Goal: Information Seeking & Learning: Check status

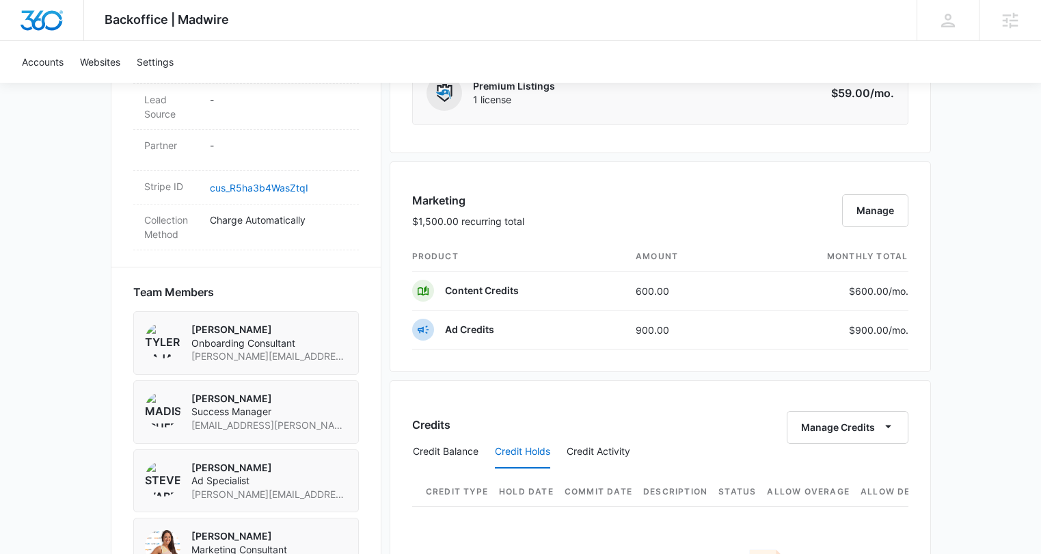
scroll to position [783, 0]
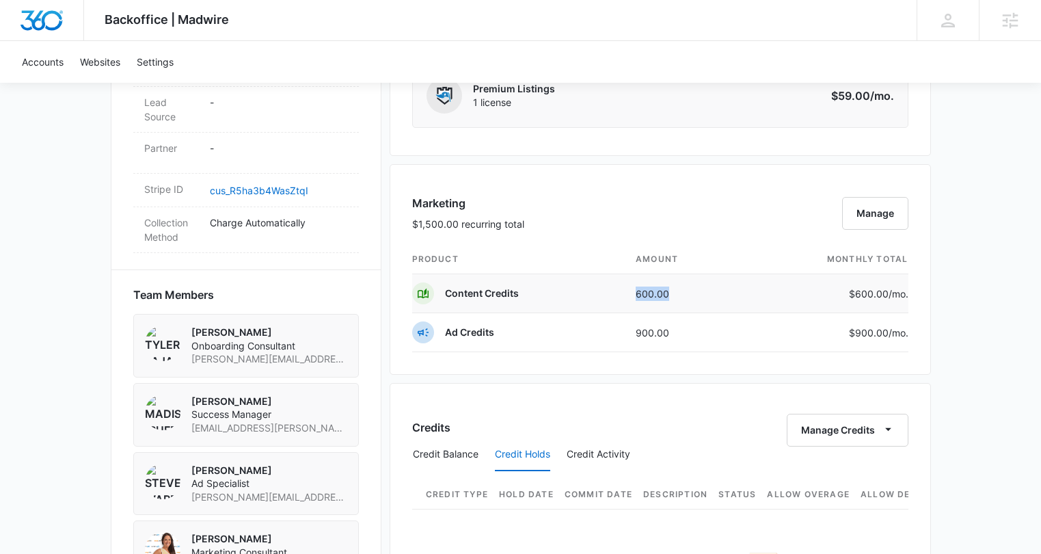
drag, startPoint x: 668, startPoint y: 296, endPoint x: 602, endPoint y: 296, distance: 66.3
click at [602, 296] on tr "Content Credits 600.00 $600.00 /mo." at bounding box center [660, 293] width 496 height 39
drag, startPoint x: 692, startPoint y: 332, endPoint x: 636, endPoint y: 332, distance: 56.1
click at [636, 332] on td "900.00" at bounding box center [683, 332] width 117 height 39
drag, startPoint x: 677, startPoint y: 298, endPoint x: 599, endPoint y: 298, distance: 77.9
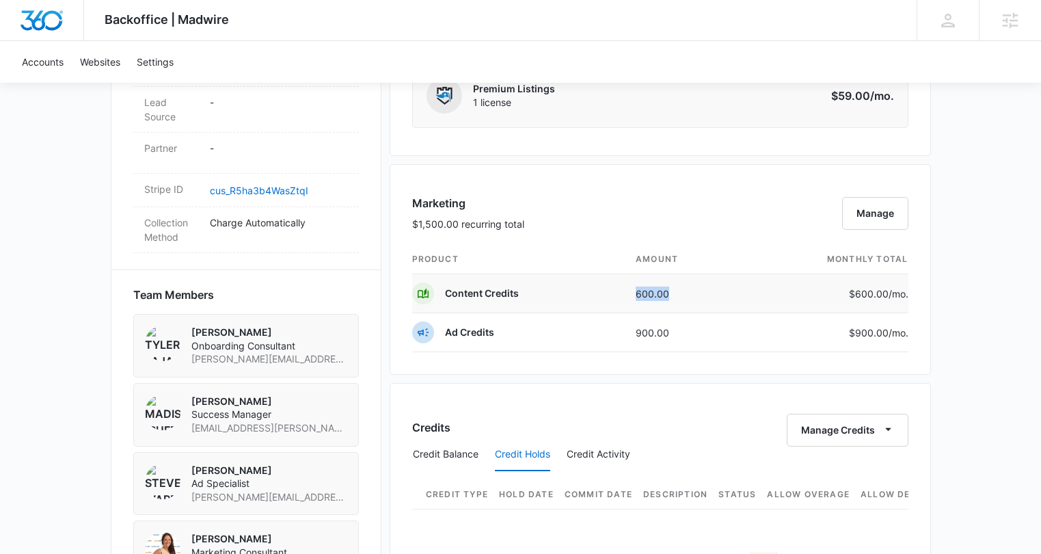
click at [599, 298] on tr "Content Credits 600.00 $600.00 /mo." at bounding box center [660, 293] width 496 height 39
drag, startPoint x: 554, startPoint y: 185, endPoint x: 506, endPoint y: 103, distance: 95.0
click at [554, 185] on div "Marketing $1,500.00 recurring total Manage product amount monthly total Content…" at bounding box center [660, 269] width 541 height 211
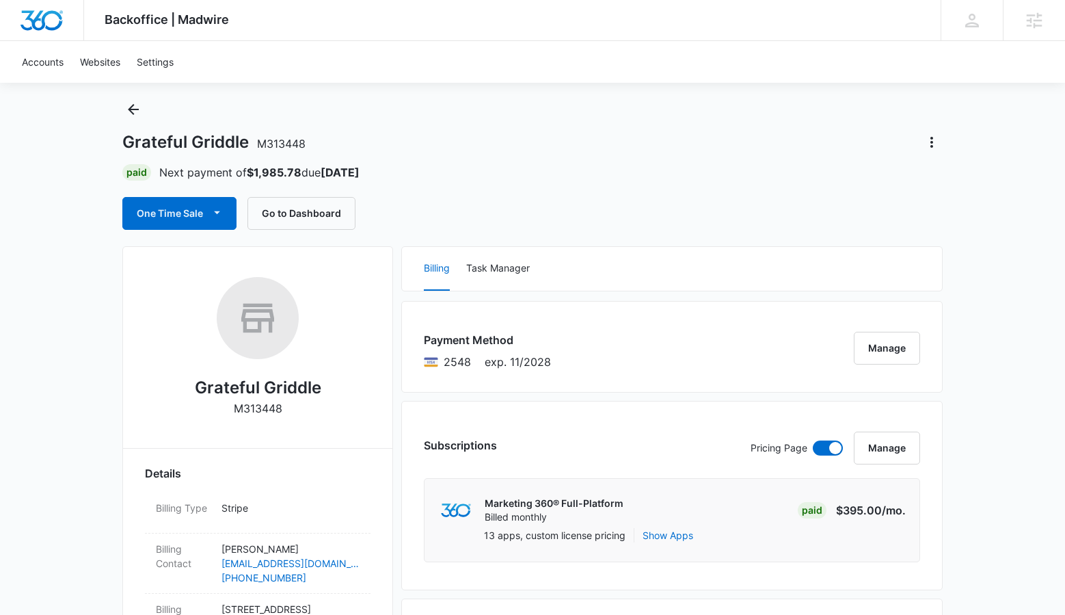
scroll to position [0, 0]
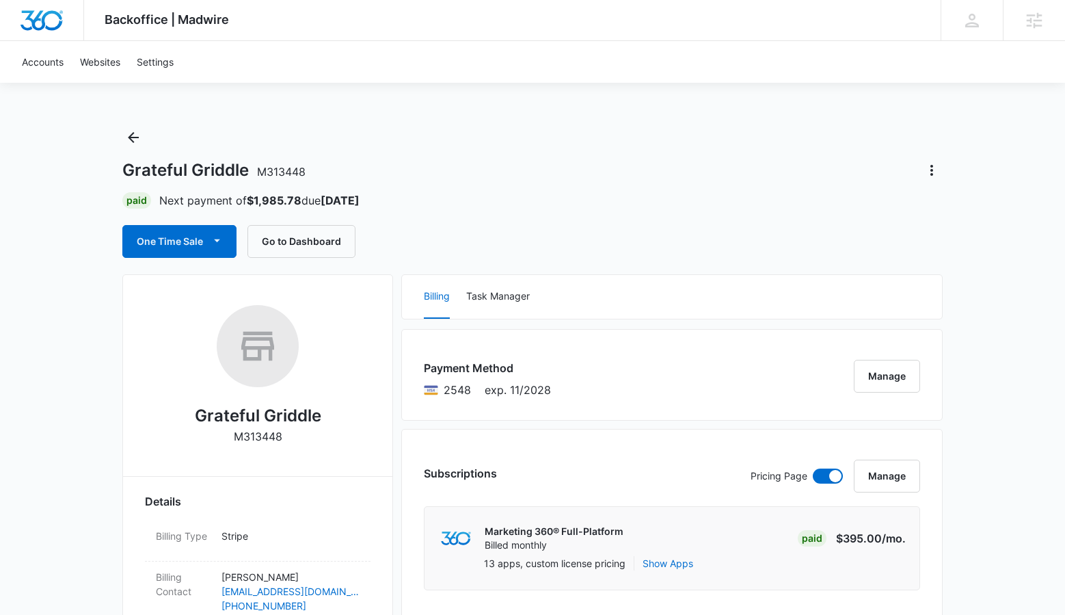
click at [774, 217] on div "Grateful Griddle M313448 Paid Next payment of $1,985.78 due Oct 25 One Time Sal…" at bounding box center [532, 191] width 820 height 131
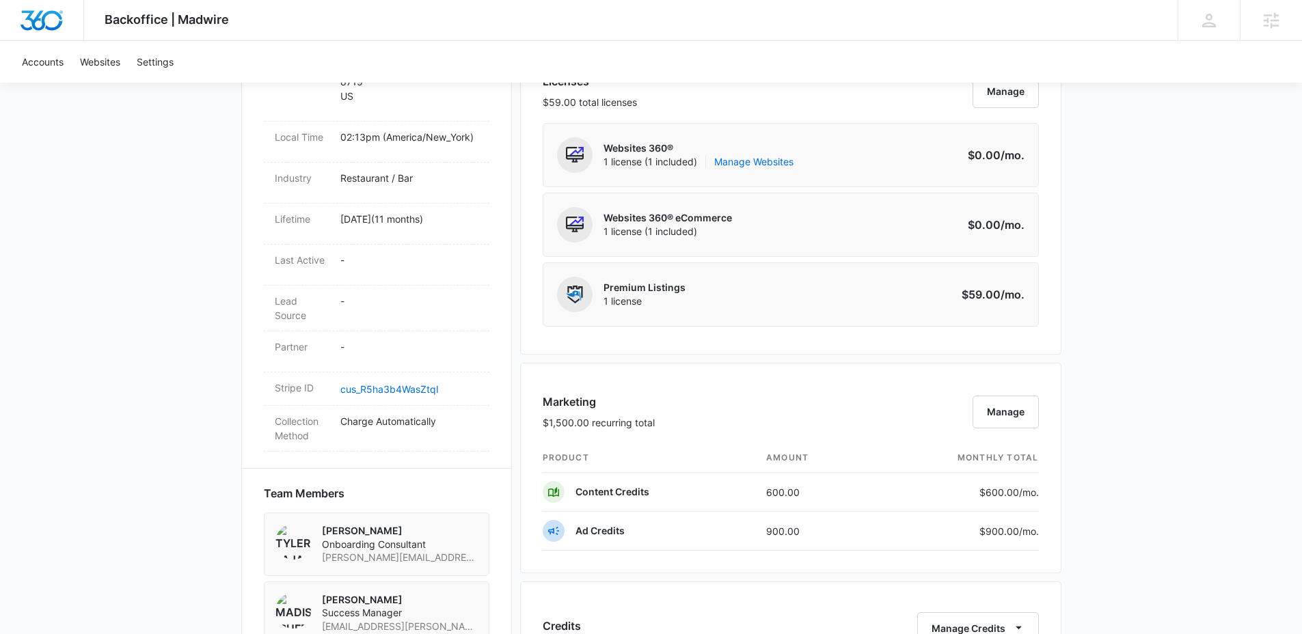
scroll to position [871, 0]
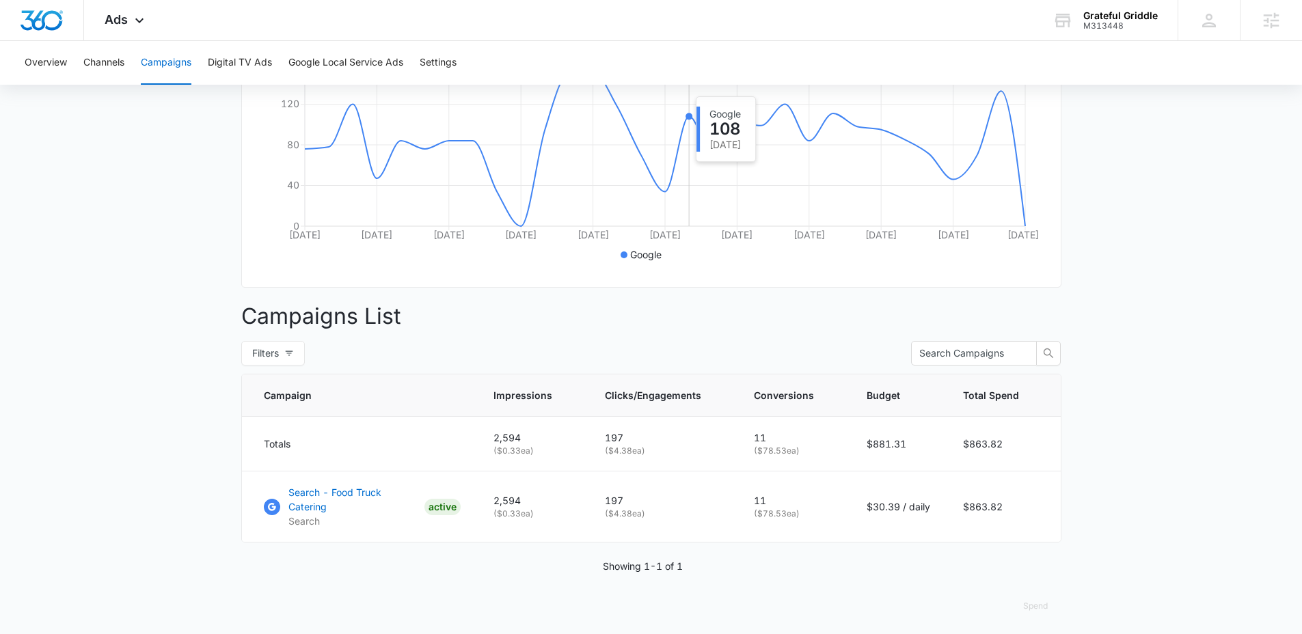
scroll to position [294, 0]
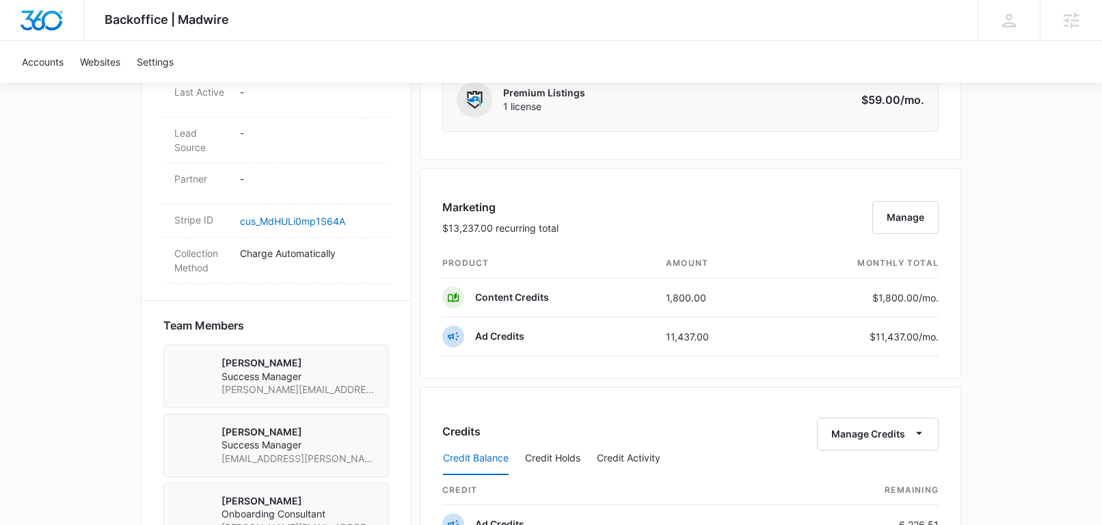
scroll to position [542, 0]
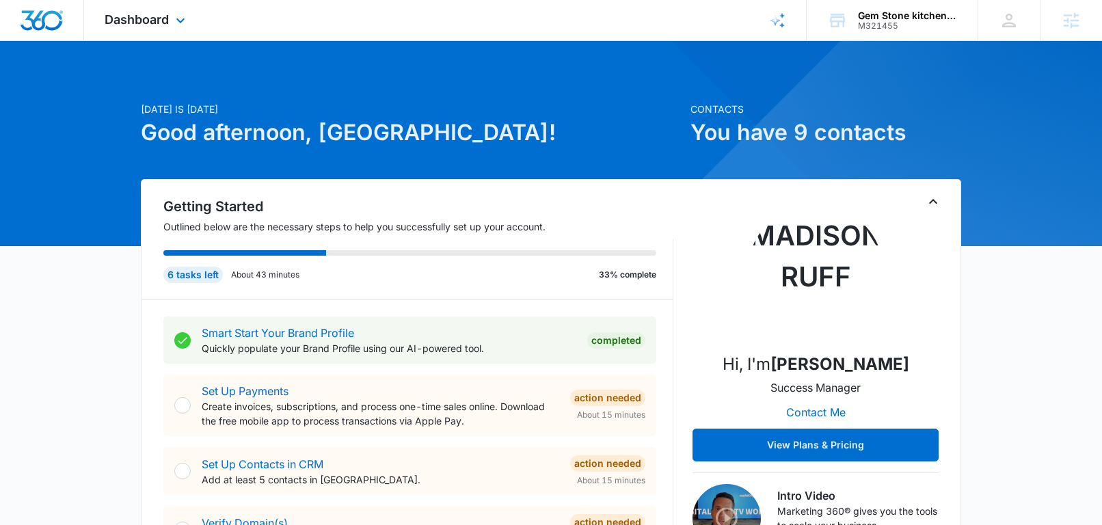
click at [135, 31] on div "Dashboard Apps Reputation Forms CRM Email Social POS Content Ads Intelligence F…" at bounding box center [146, 20] width 125 height 40
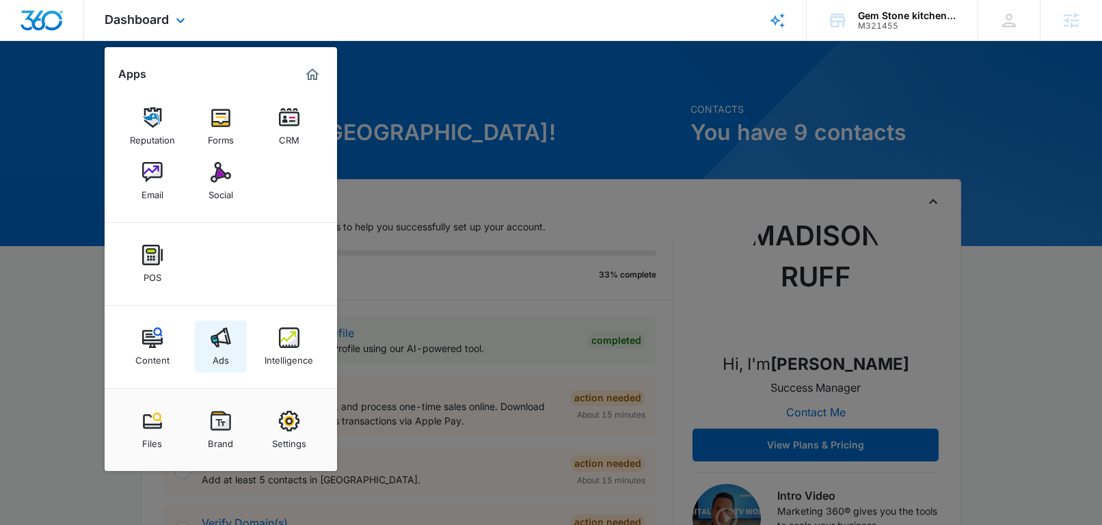
click at [218, 343] on img at bounding box center [221, 337] width 21 height 21
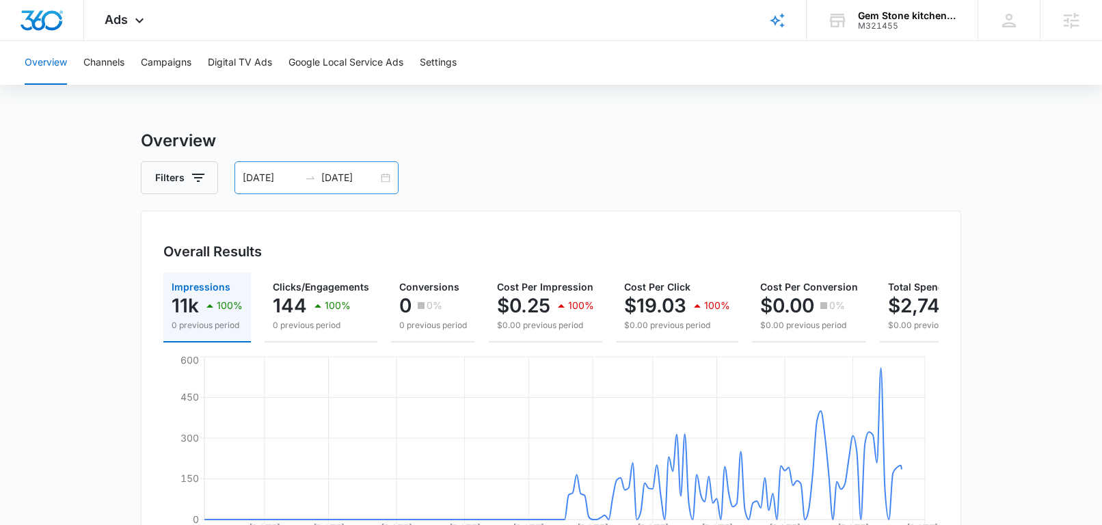
click at [382, 177] on div "04/03/2025 09/30/2025" at bounding box center [316, 177] width 164 height 33
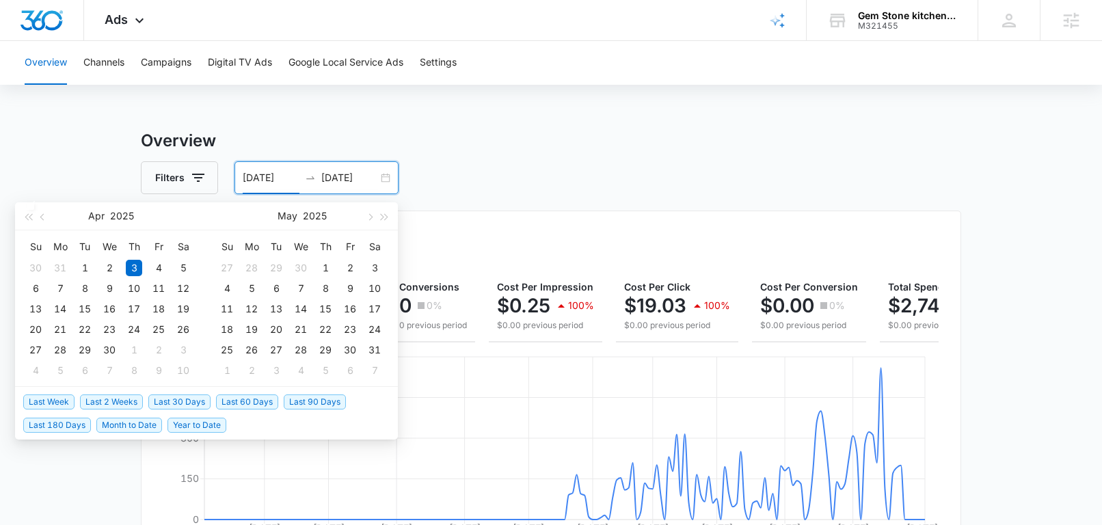
click at [175, 397] on span "Last 30 Days" at bounding box center [179, 401] width 62 height 15
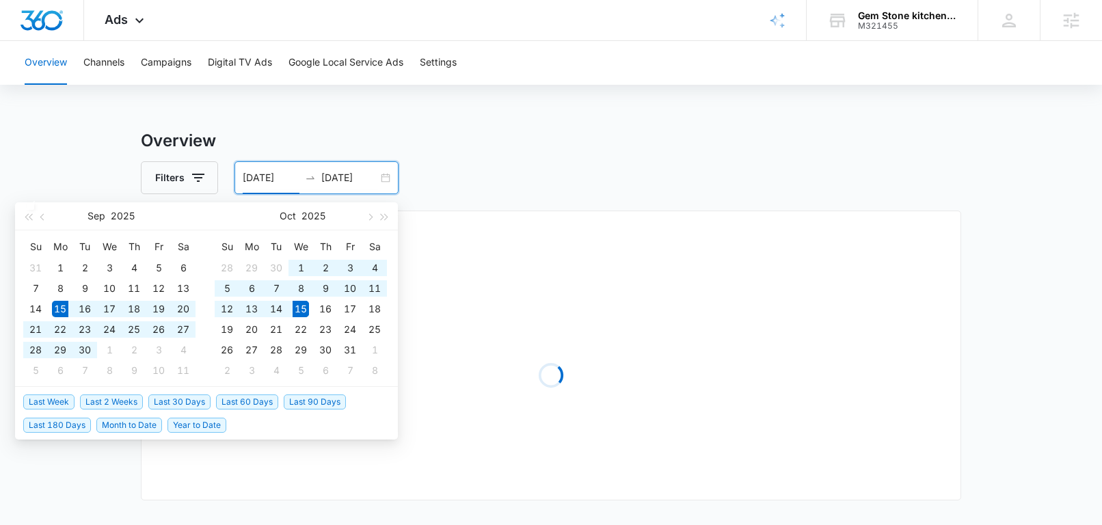
type input "[DATE]"
type input "10/15/2025"
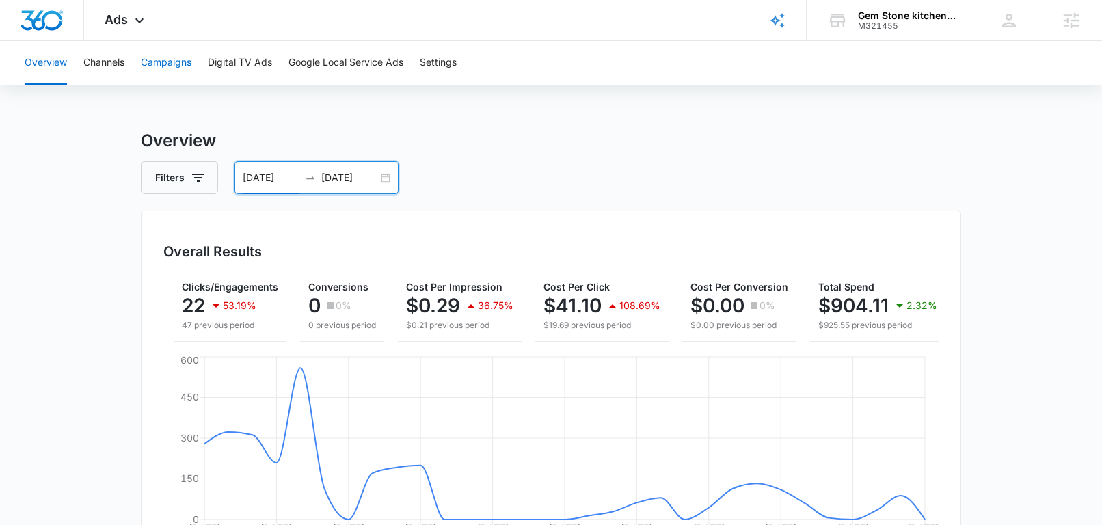
click at [183, 68] on button "Campaigns" at bounding box center [166, 63] width 51 height 44
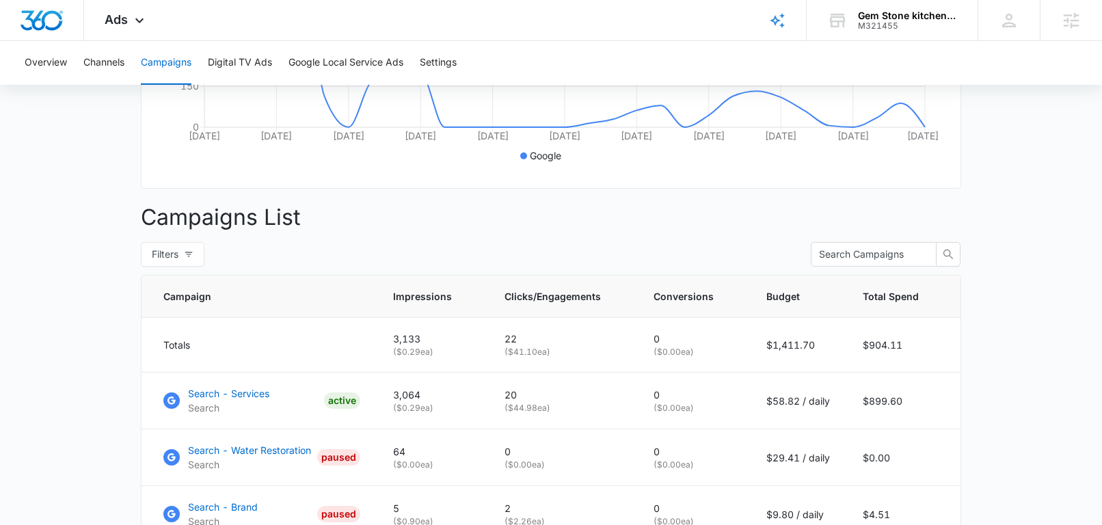
scroll to position [396, 0]
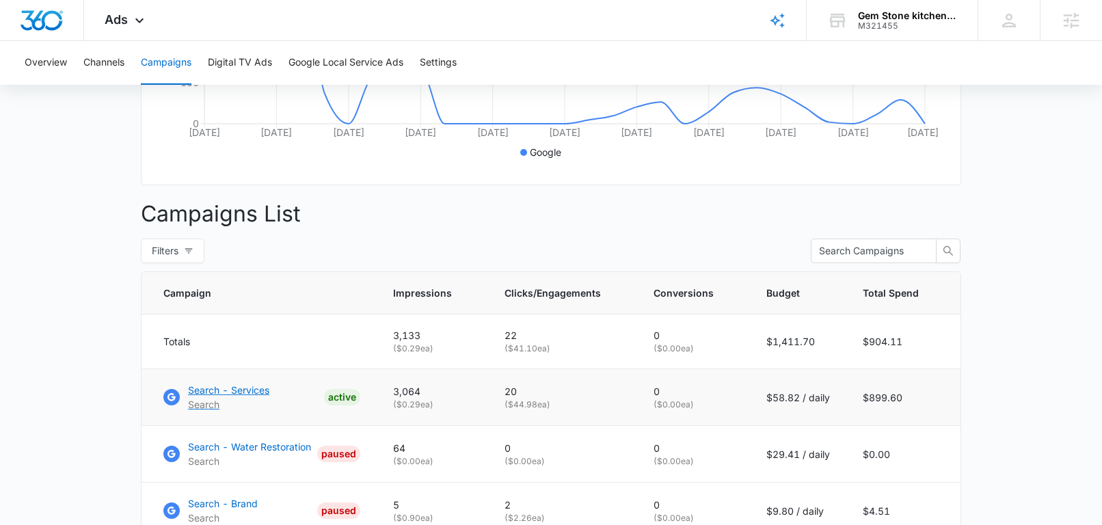
click at [230, 397] on p "Search - Services" at bounding box center [228, 390] width 81 height 14
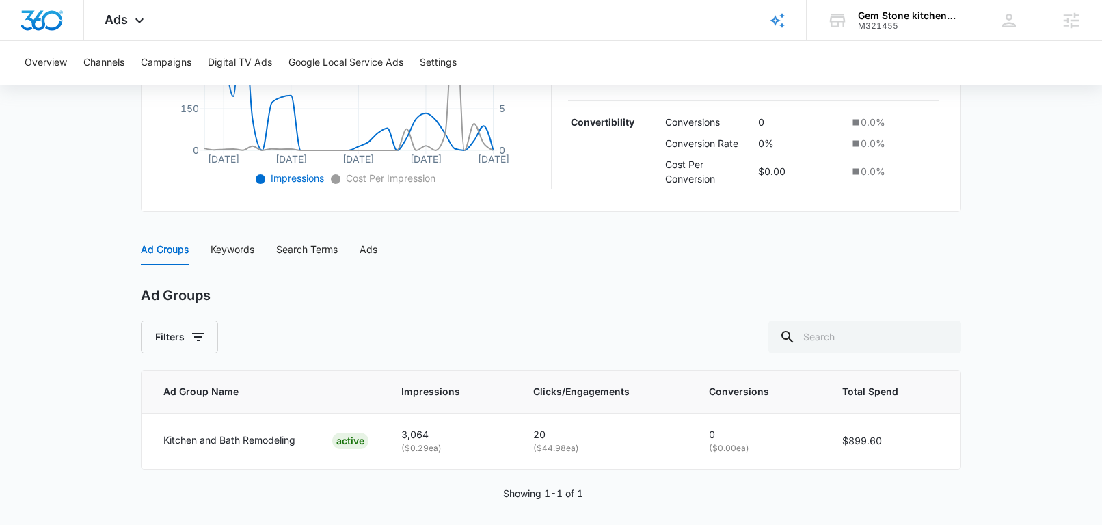
scroll to position [424, 0]
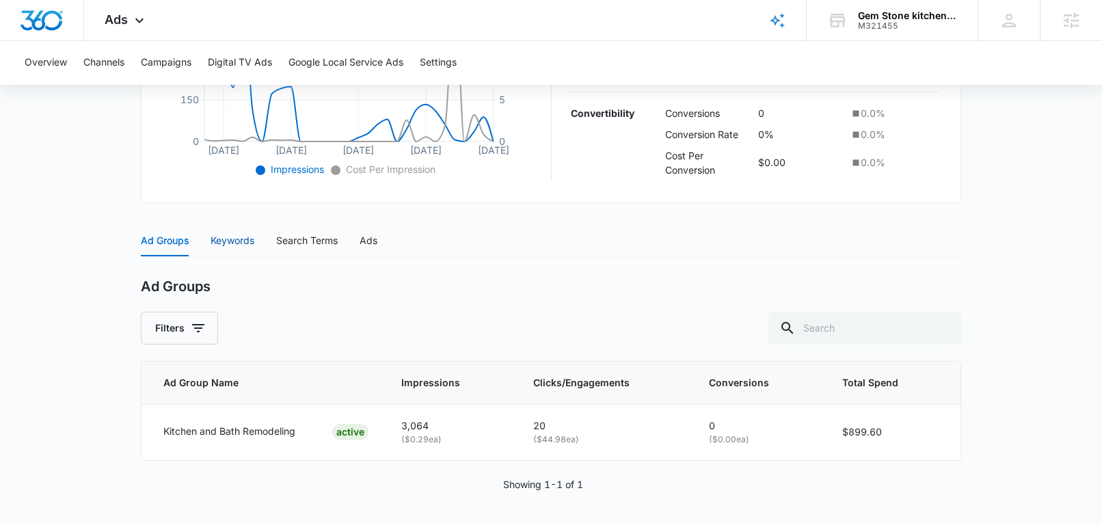
click at [221, 237] on div "Keywords" at bounding box center [233, 240] width 44 height 15
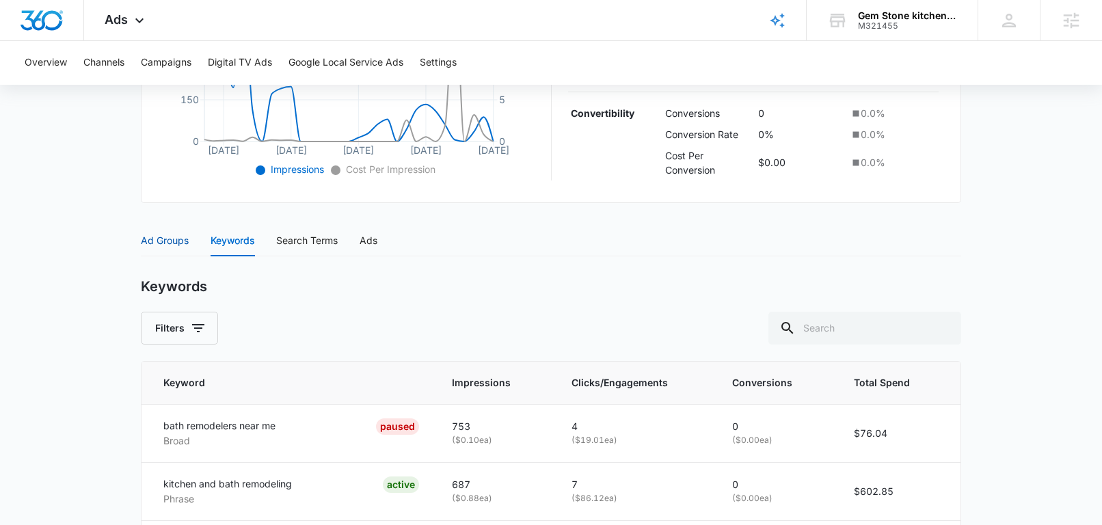
click at [167, 246] on div "Ad Groups" at bounding box center [165, 240] width 48 height 15
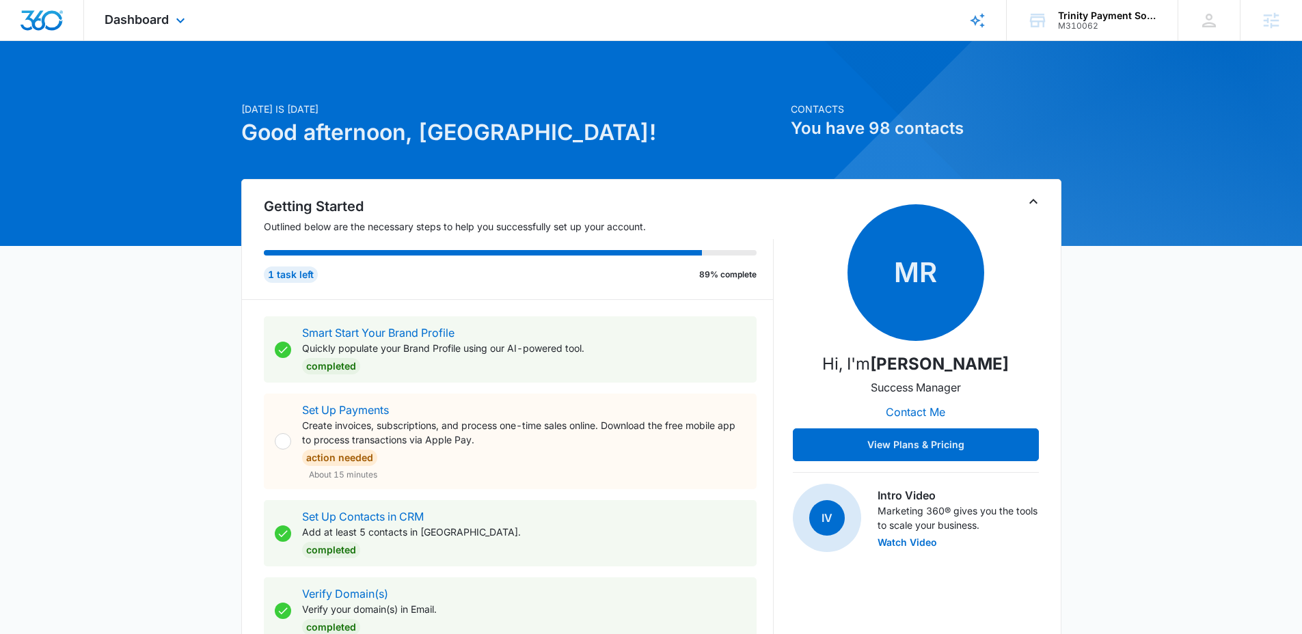
click at [161, 27] on div "Dashboard Apps Reputation Websites Forms CRM Email Social Payments POS Content …" at bounding box center [146, 20] width 125 height 40
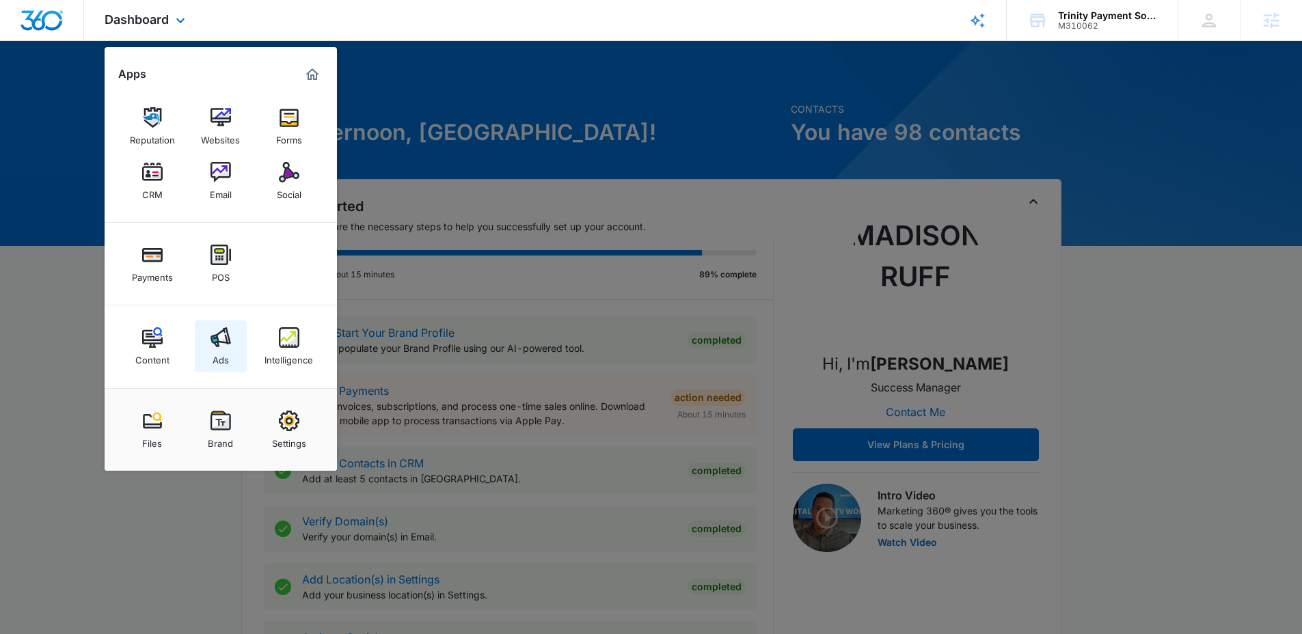
click at [237, 343] on link "Ads" at bounding box center [221, 347] width 52 height 52
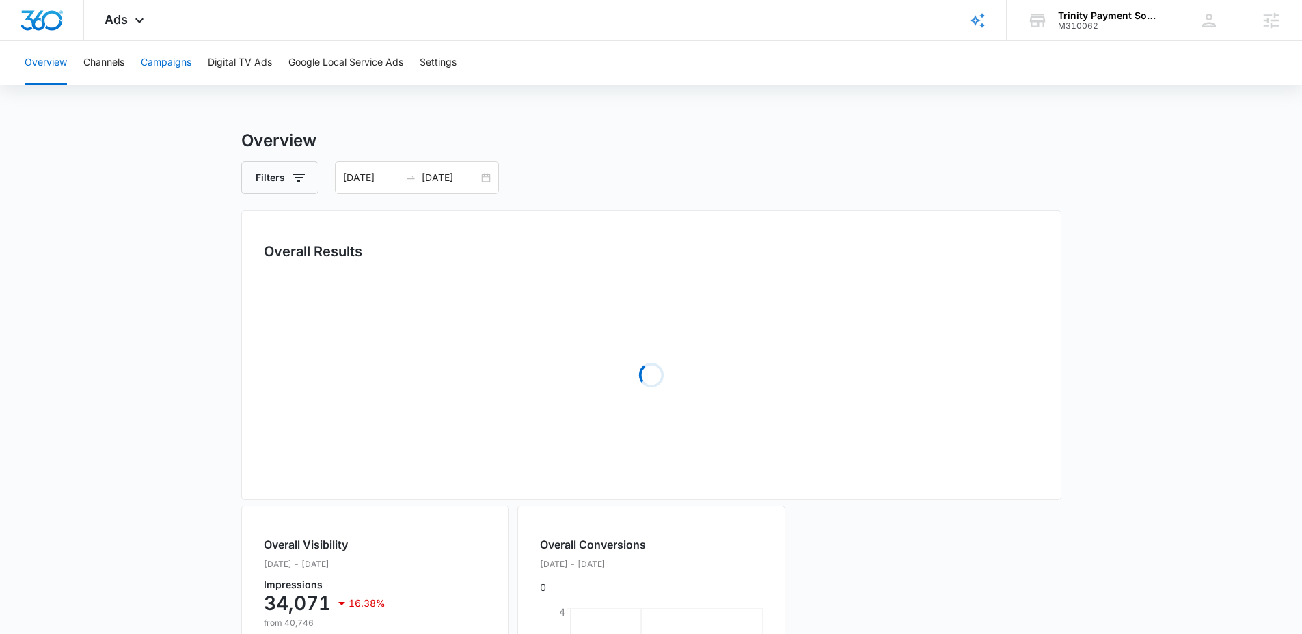
click at [172, 62] on button "Campaigns" at bounding box center [166, 63] width 51 height 44
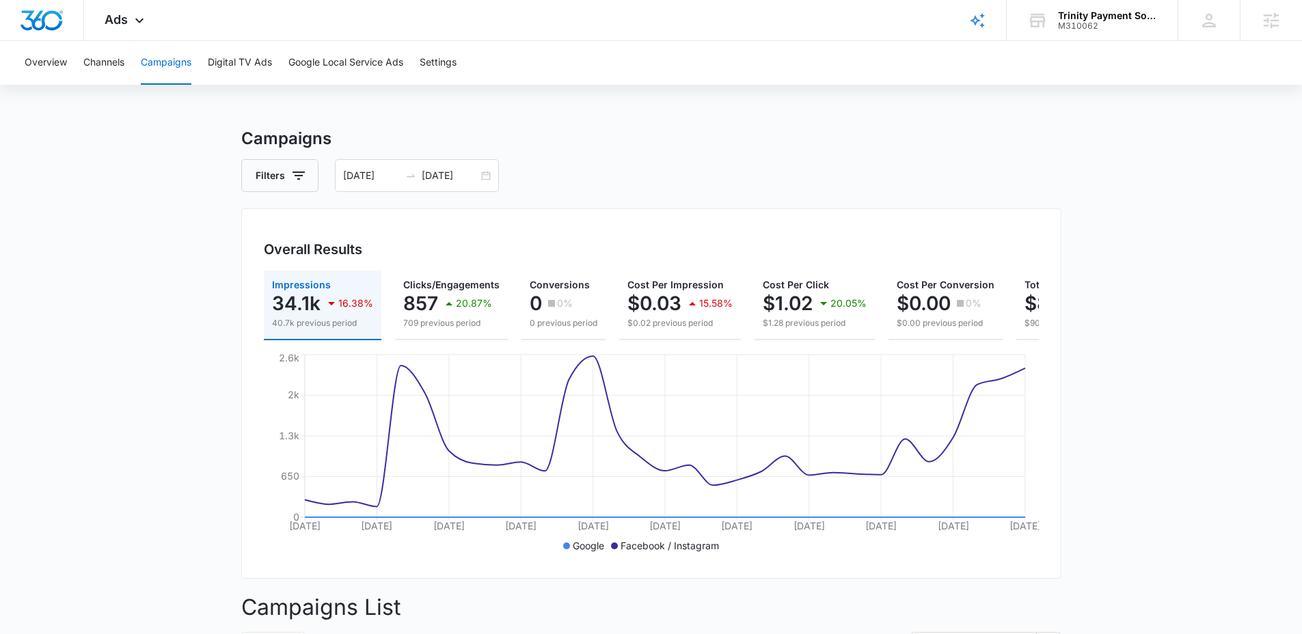
scroll to position [3, 0]
click at [485, 176] on div "09/08/2025 10/08/2025" at bounding box center [417, 175] width 164 height 33
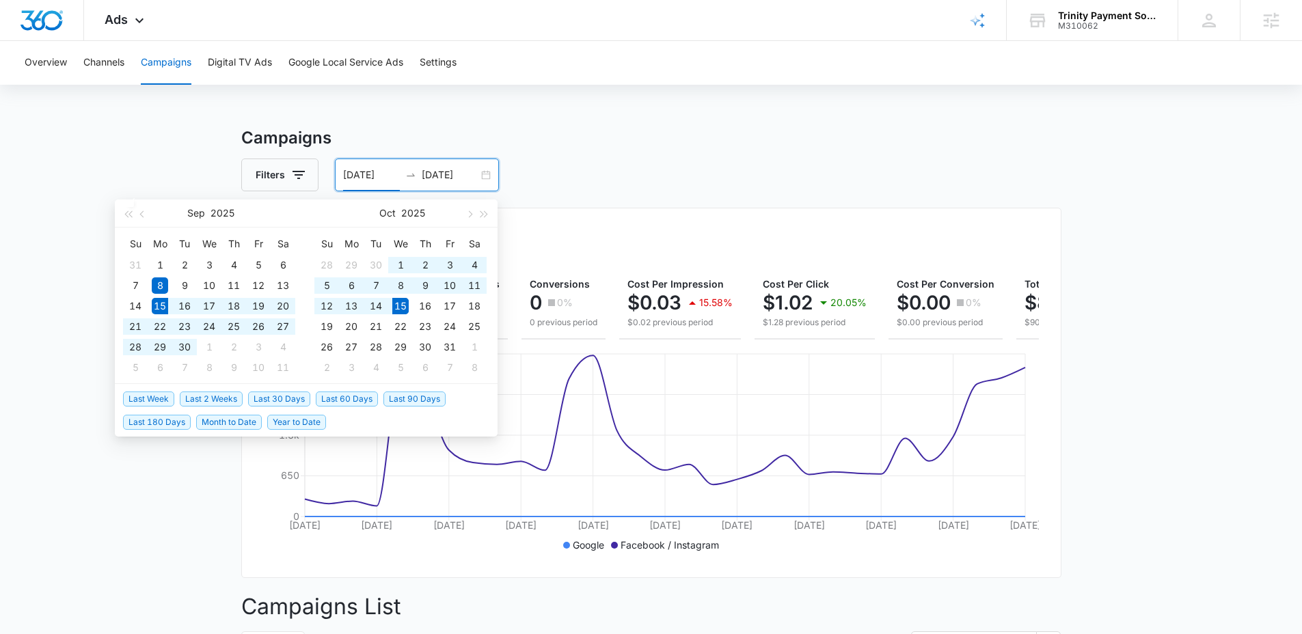
click at [275, 394] on span "Last 30 Days" at bounding box center [279, 399] width 62 height 15
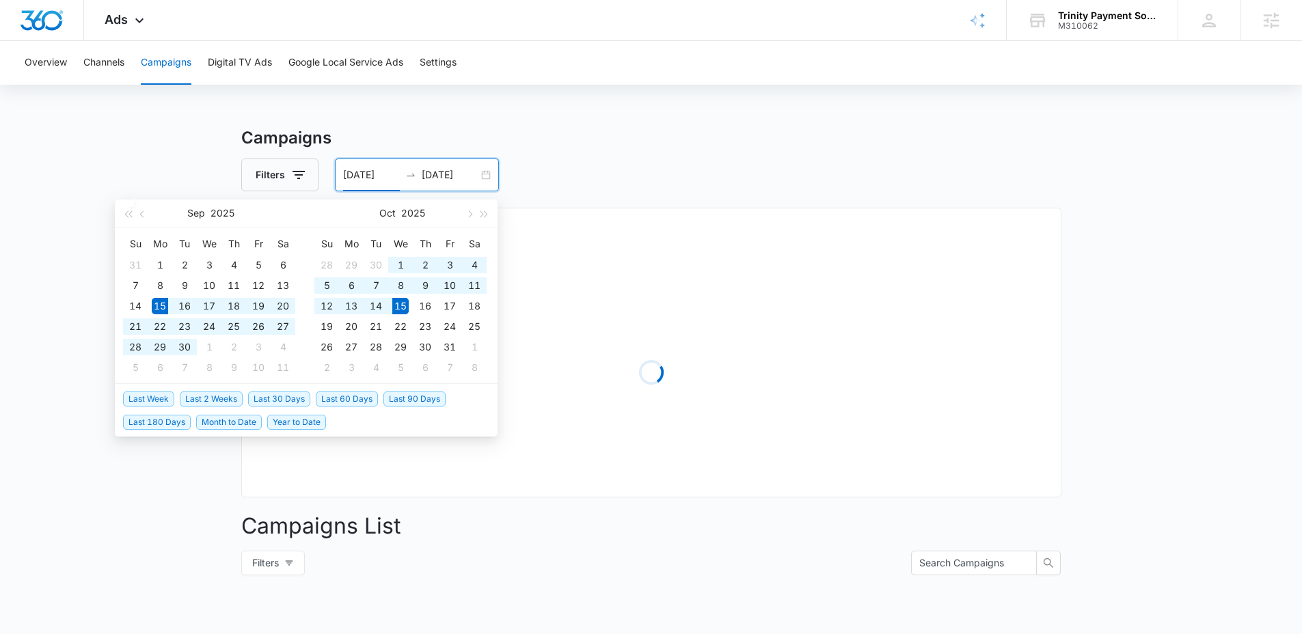
type input "09/15/2025"
type input "10/15/2025"
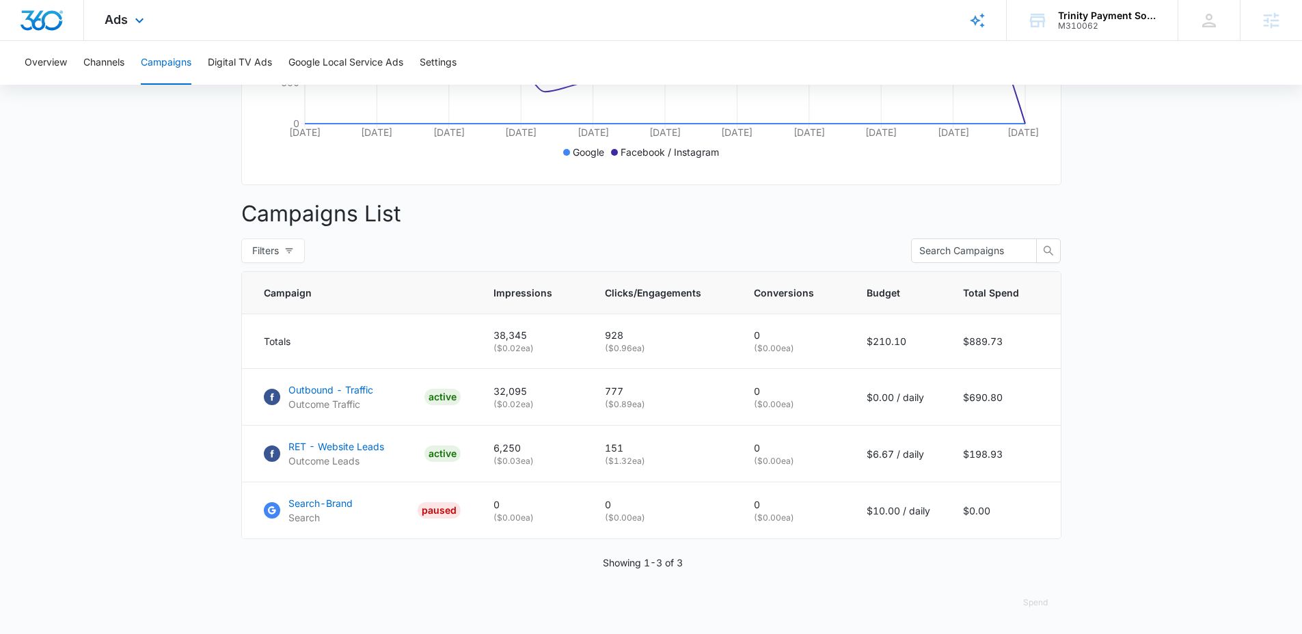
scroll to position [407, 0]
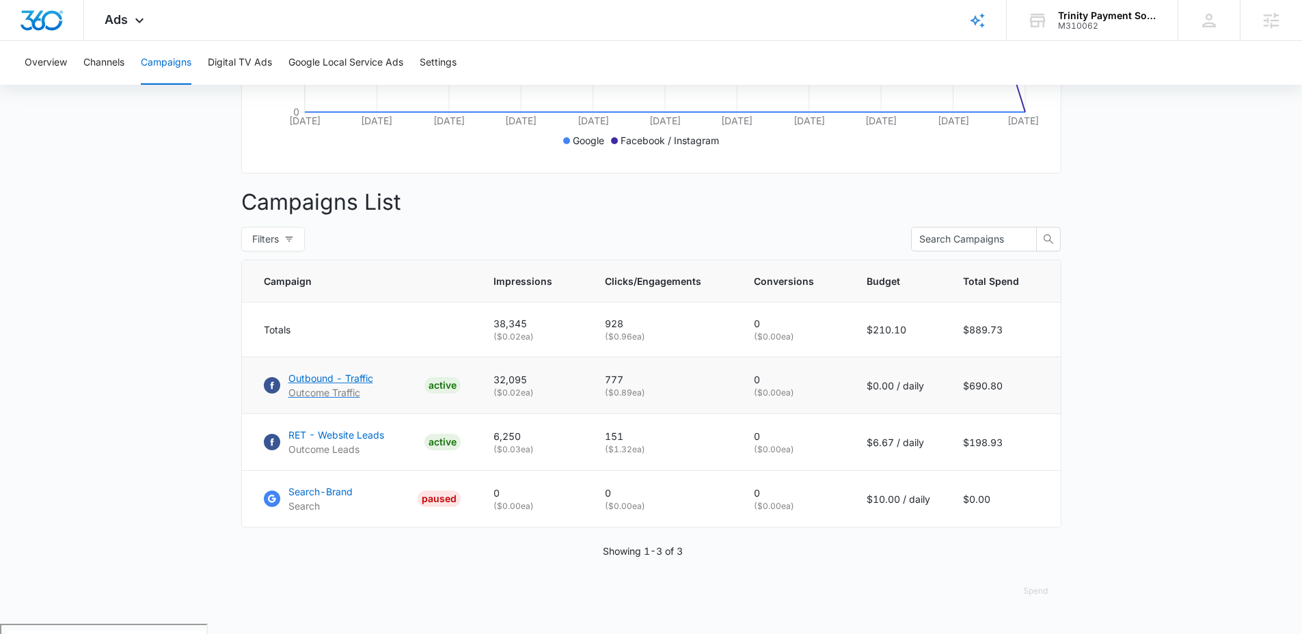
click at [339, 386] on p "Outbound - Traffic" at bounding box center [330, 378] width 85 height 14
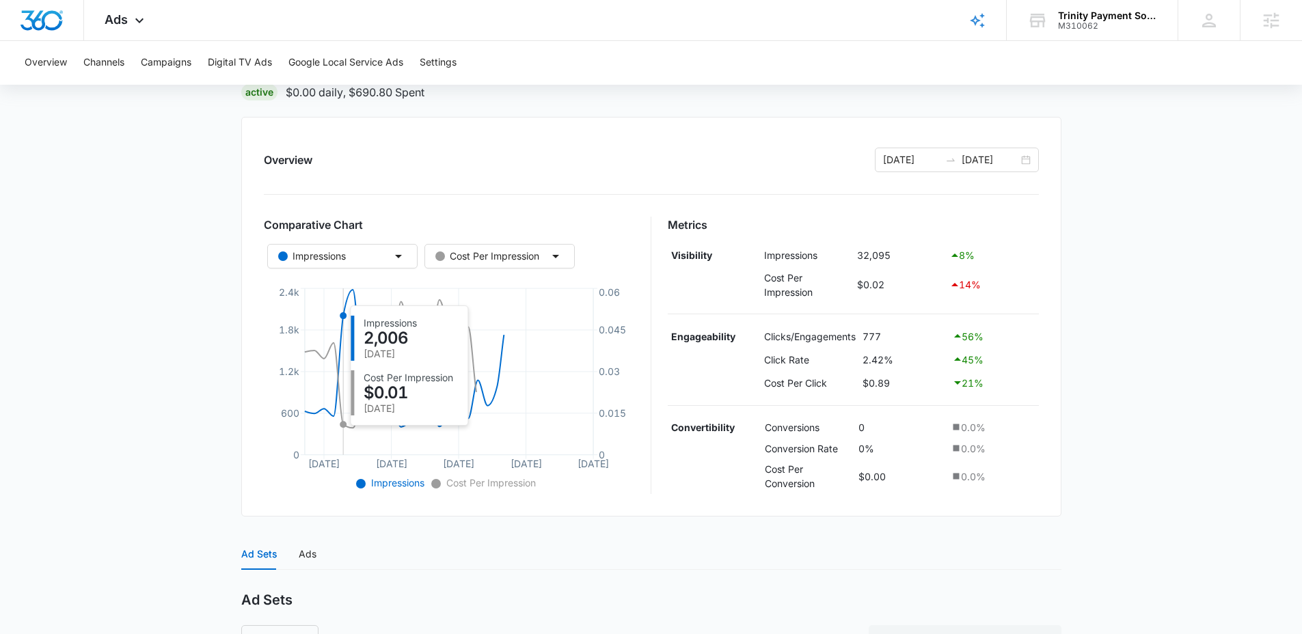
scroll to position [313, 0]
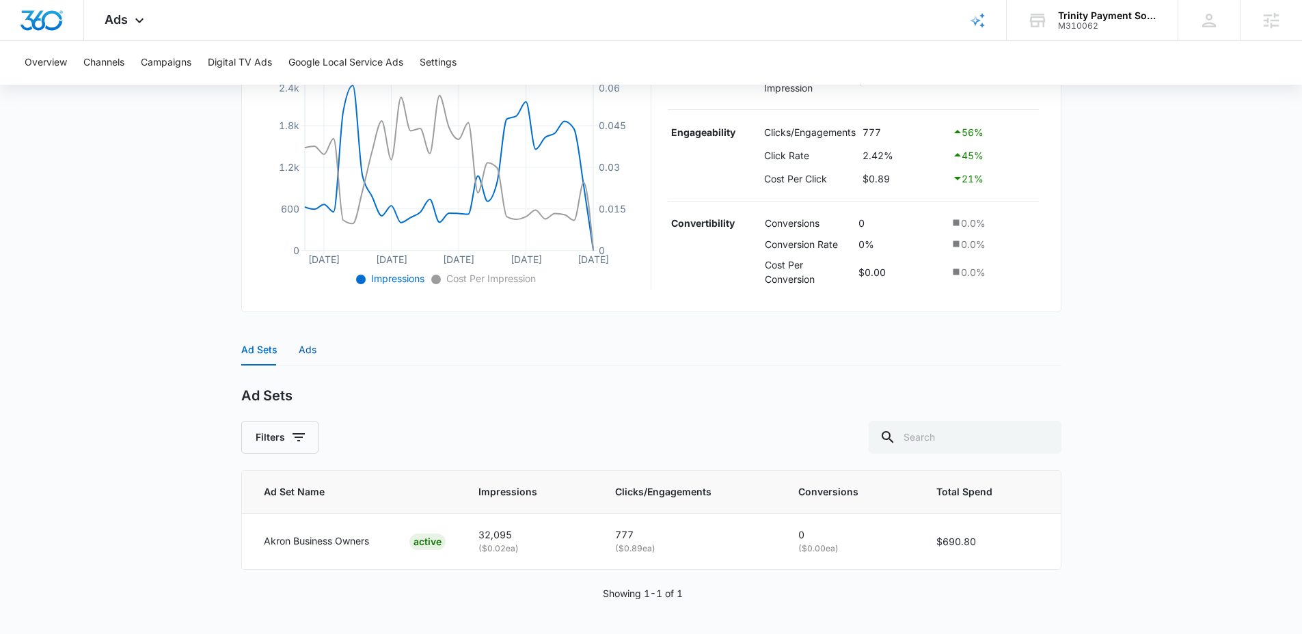
click at [303, 352] on div "Ads" at bounding box center [308, 349] width 18 height 15
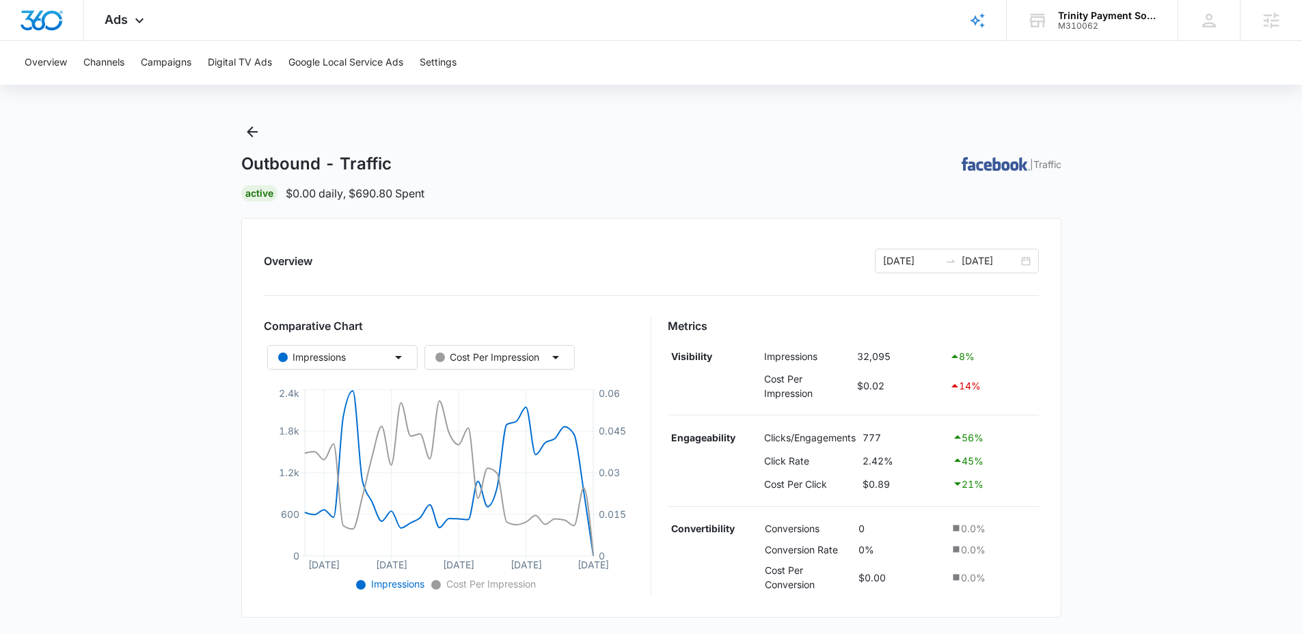
scroll to position [0, 0]
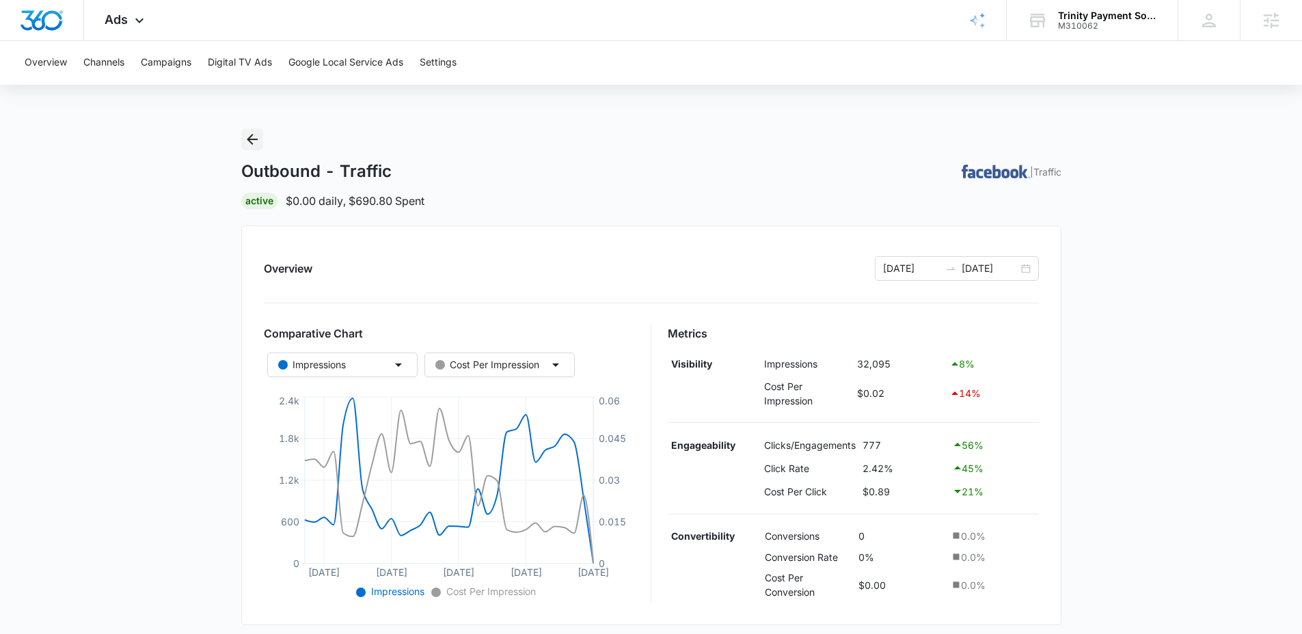
click at [260, 141] on button "Back" at bounding box center [252, 140] width 22 height 22
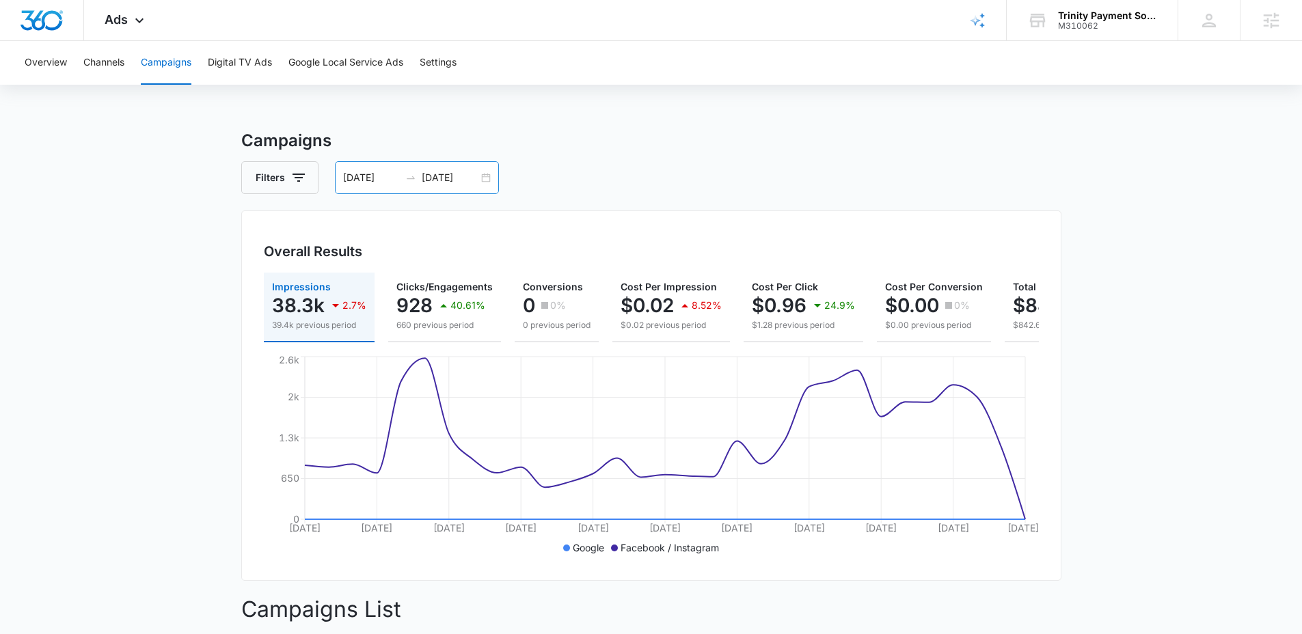
click at [481, 183] on div "[DATE] [DATE]" at bounding box center [417, 177] width 164 height 33
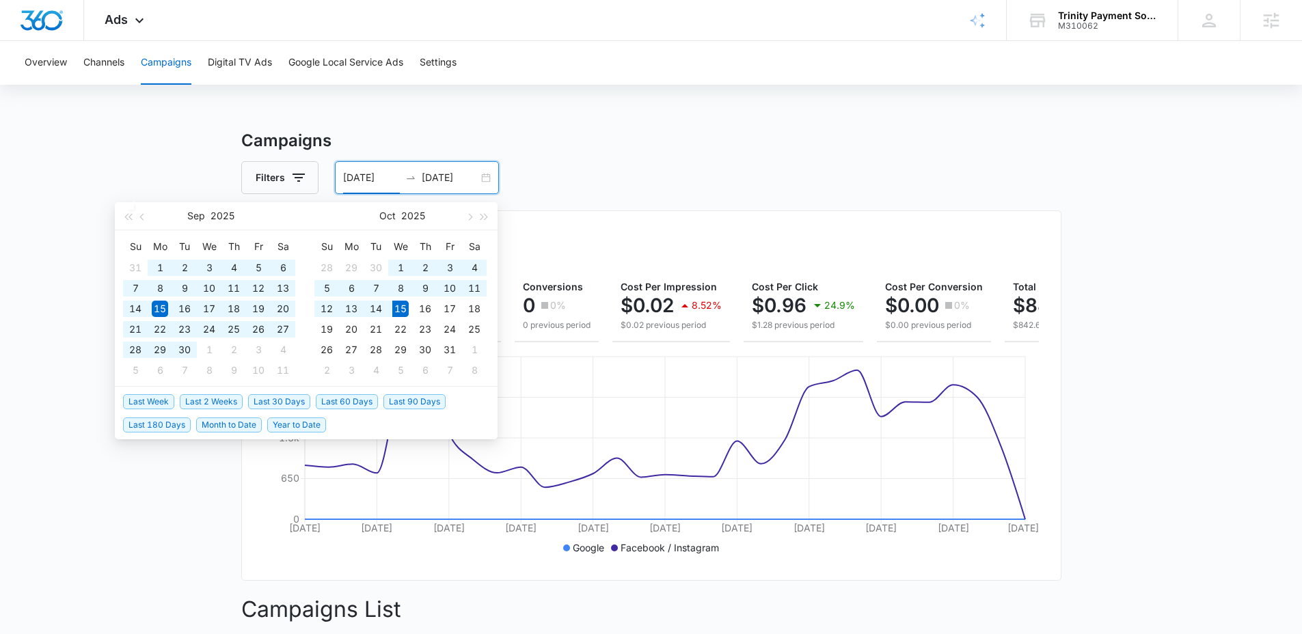
click at [288, 429] on span "Year to Date" at bounding box center [296, 425] width 59 height 15
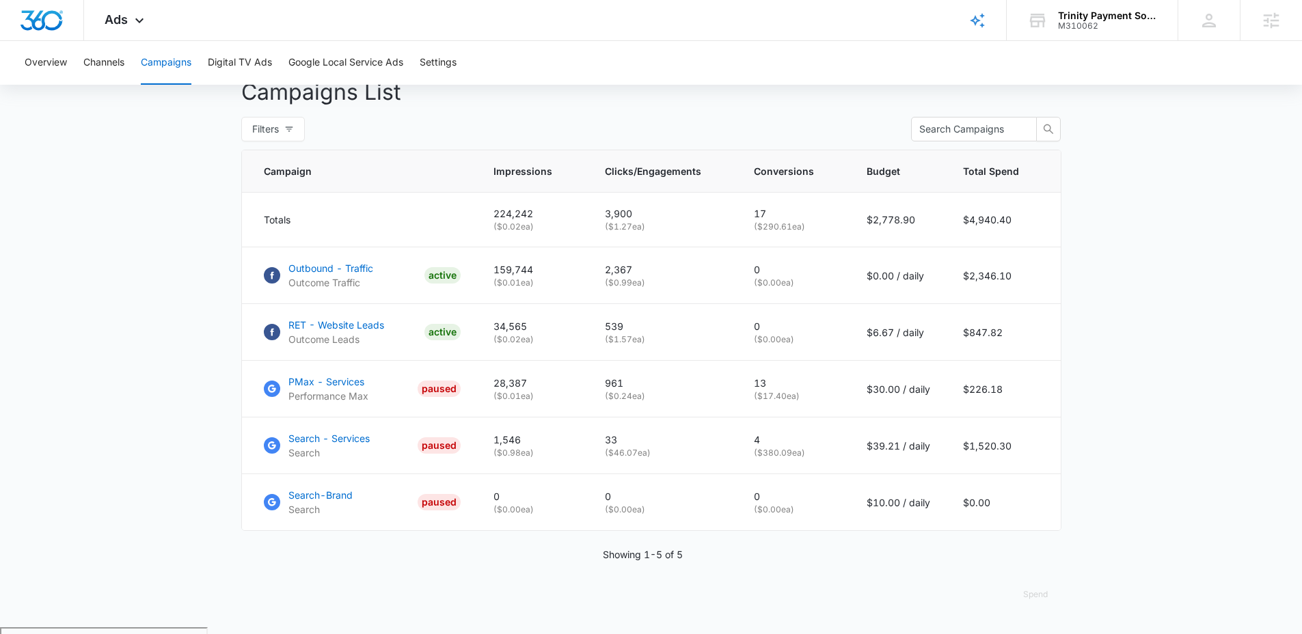
scroll to position [521, 0]
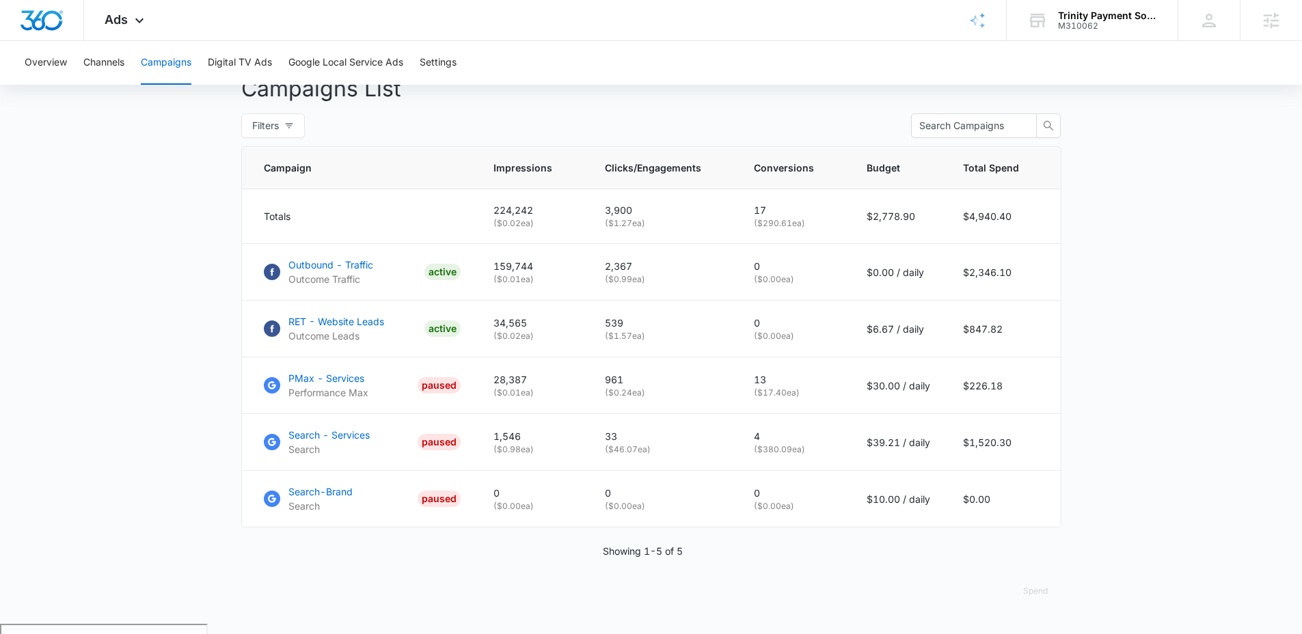
click at [1136, 406] on main "Campaigns Filters [DATE] [DATE] Overall Results Impressions 224.2k 195.43% 75.9…" at bounding box center [651, 116] width 1302 height 1016
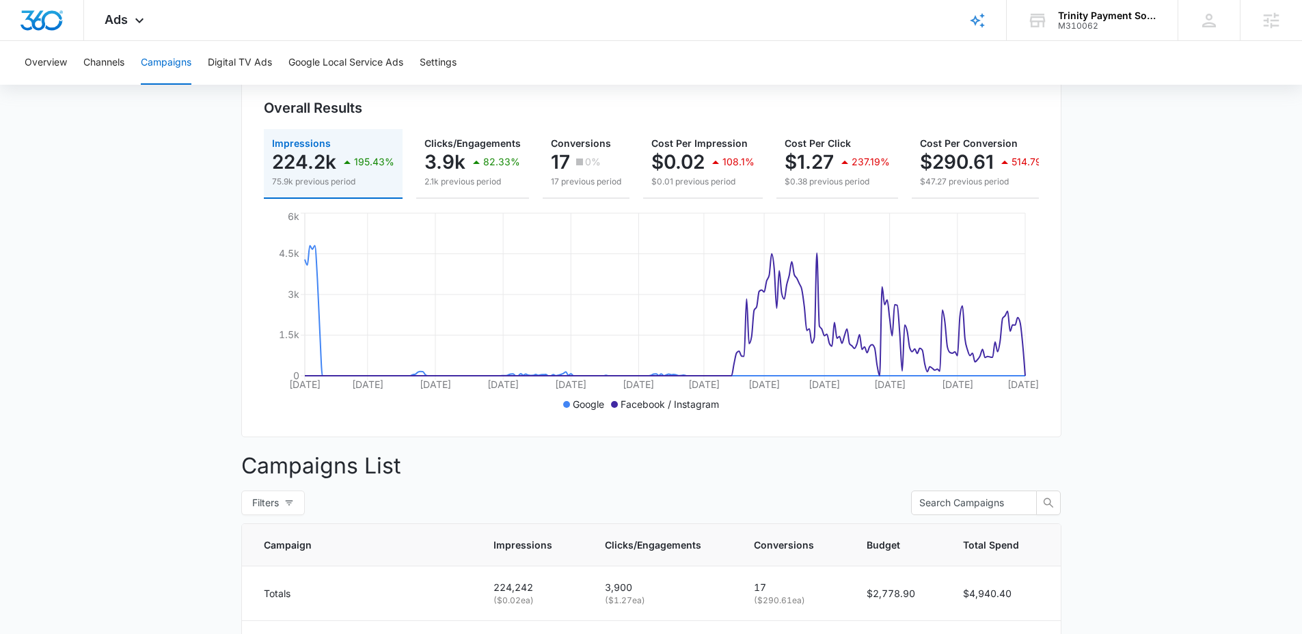
scroll to position [39, 0]
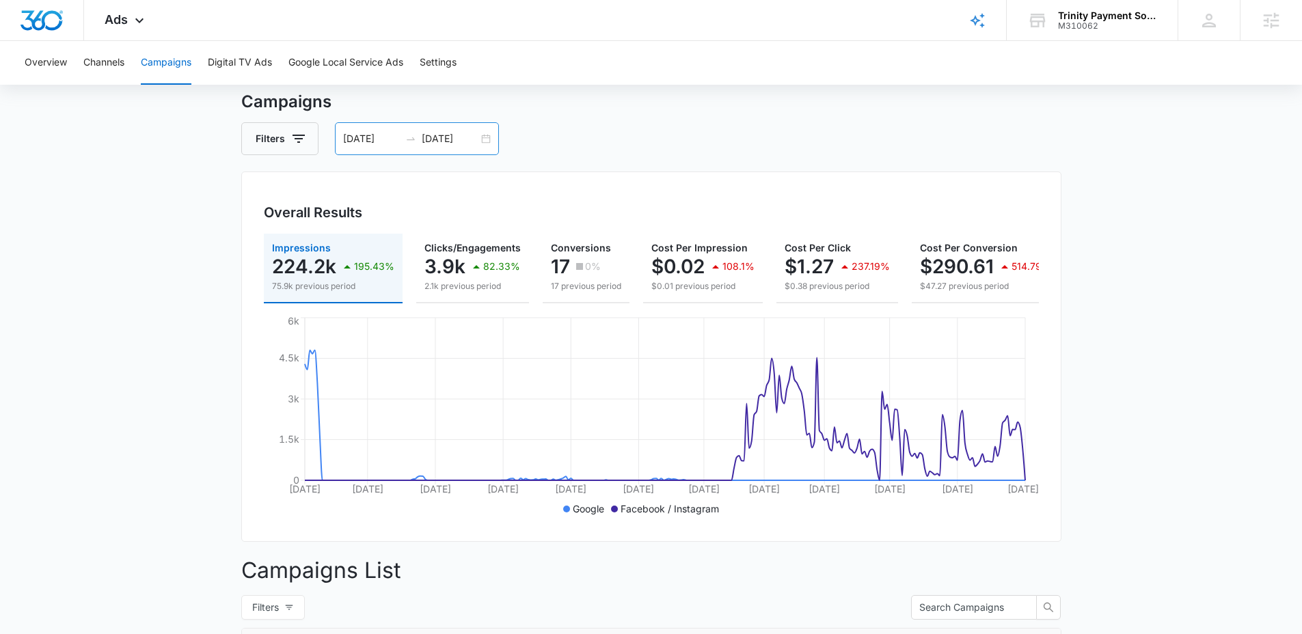
click at [487, 134] on div "[DATE] [DATE]" at bounding box center [417, 138] width 164 height 33
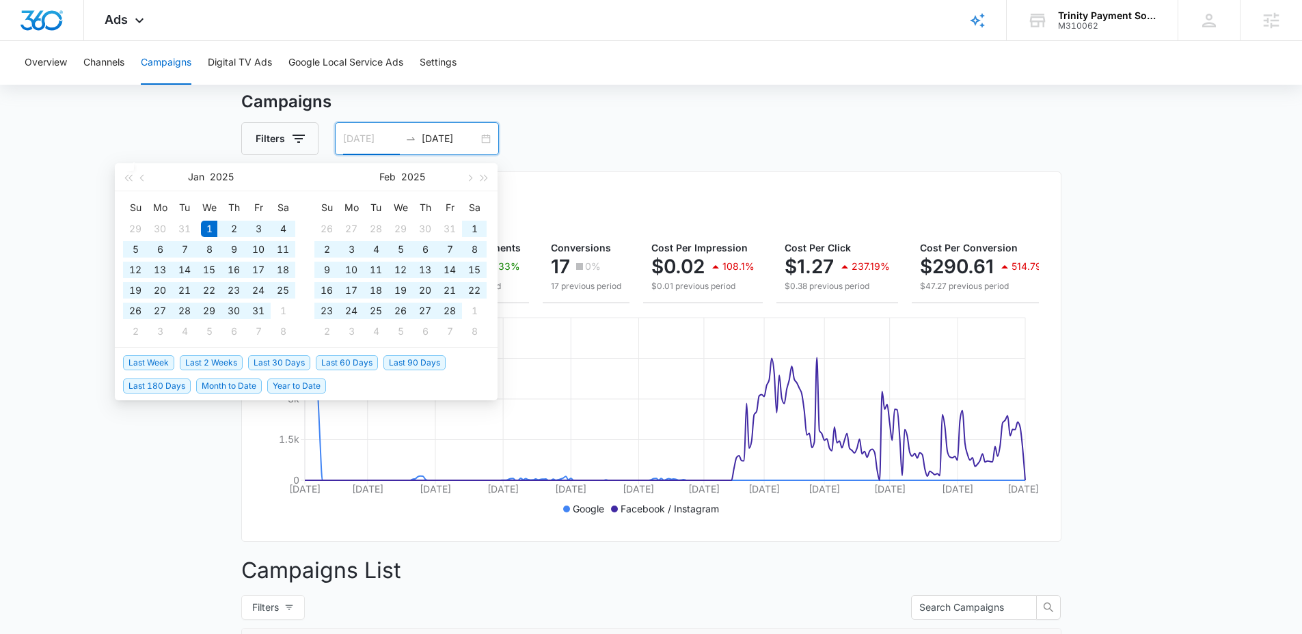
type input "01/01/2025"
click at [1118, 293] on main "Campaigns Filters 01/01/2025 10/15/2025 Overall Results Impressions 224.2k 195.…" at bounding box center [651, 598] width 1302 height 1016
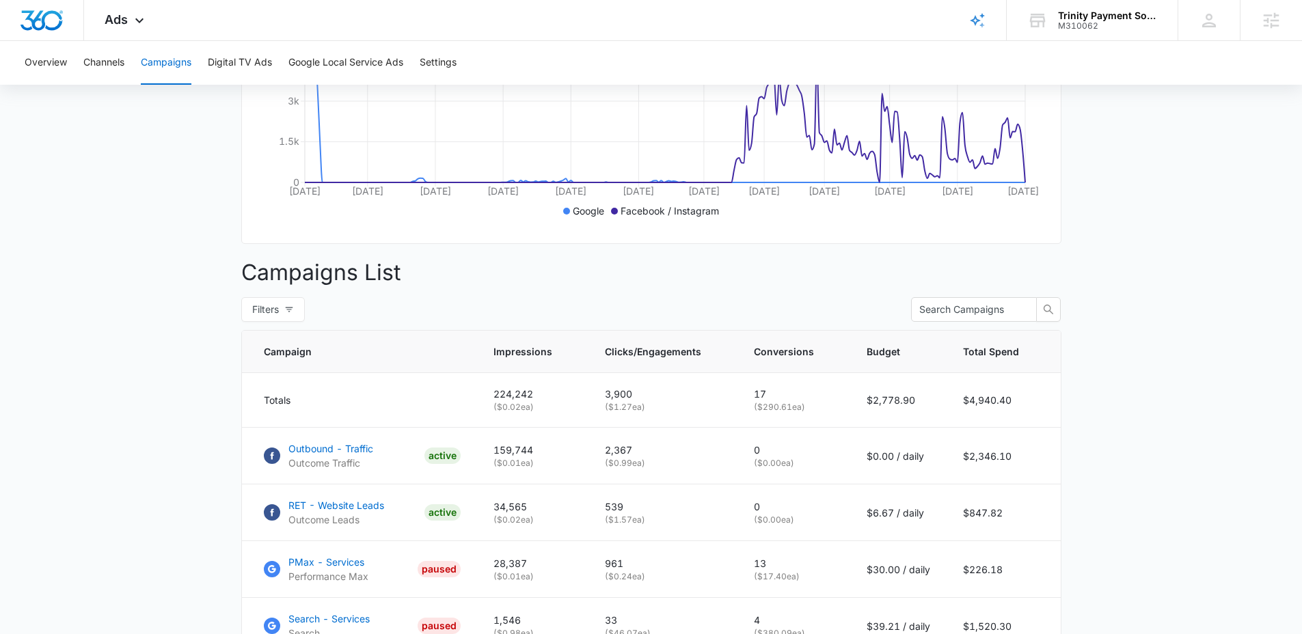
scroll to position [338, 0]
click at [129, 20] on div "Ads Apps Reputation Websites Forms CRM Email Social Payments POS Content Ads In…" at bounding box center [126, 20] width 84 height 40
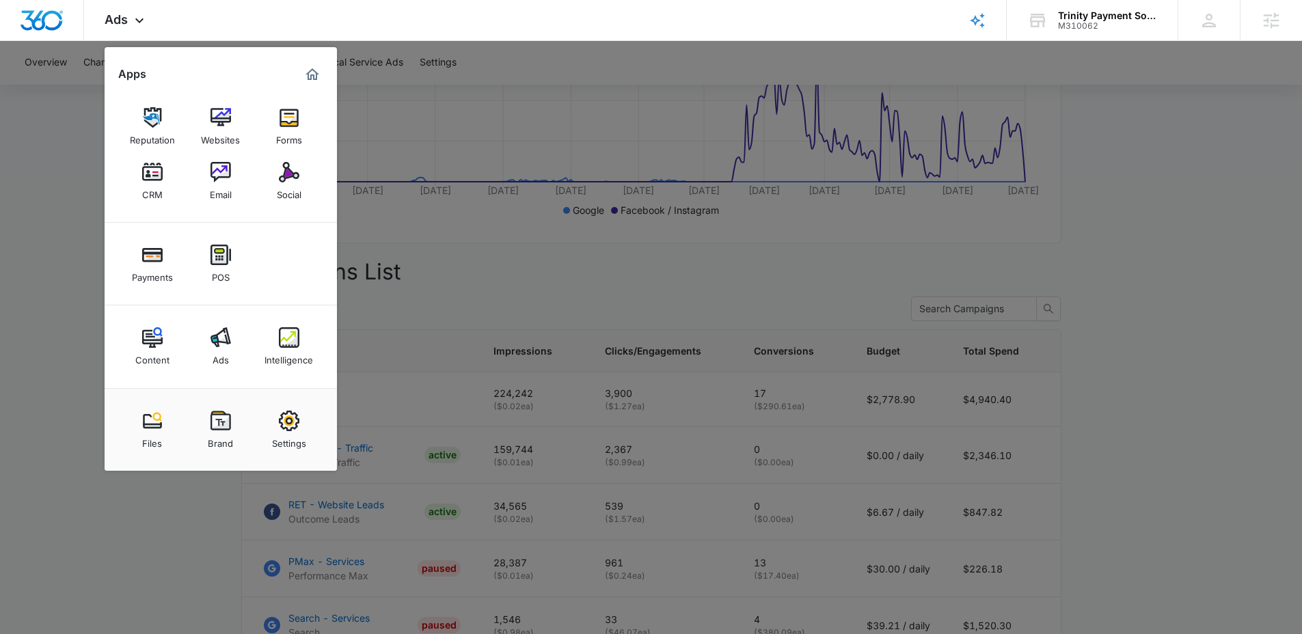
click at [511, 133] on div at bounding box center [651, 317] width 1302 height 634
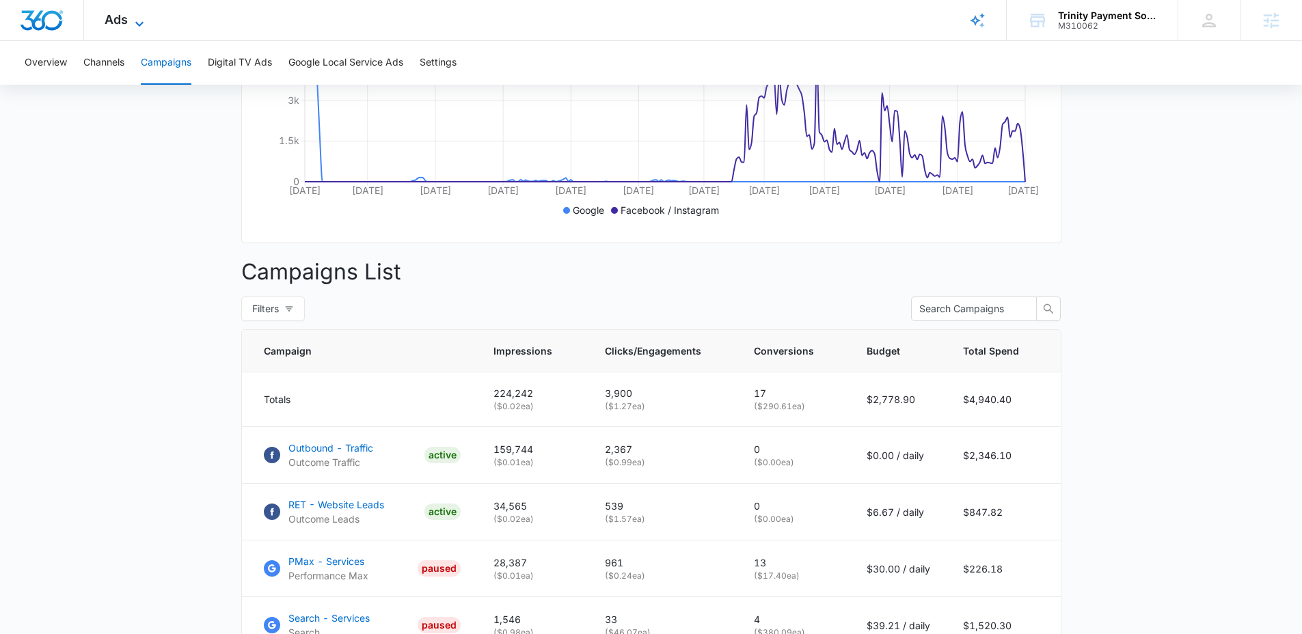
click at [120, 21] on span "Ads" at bounding box center [116, 19] width 23 height 14
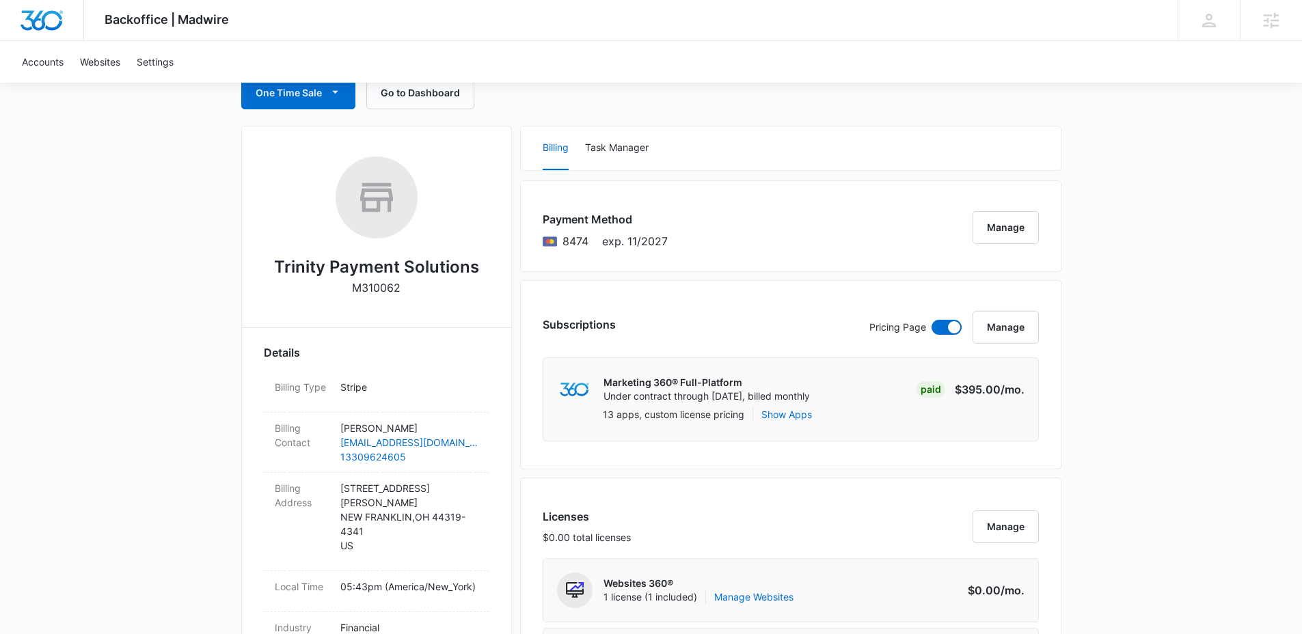
scroll to position [281, 0]
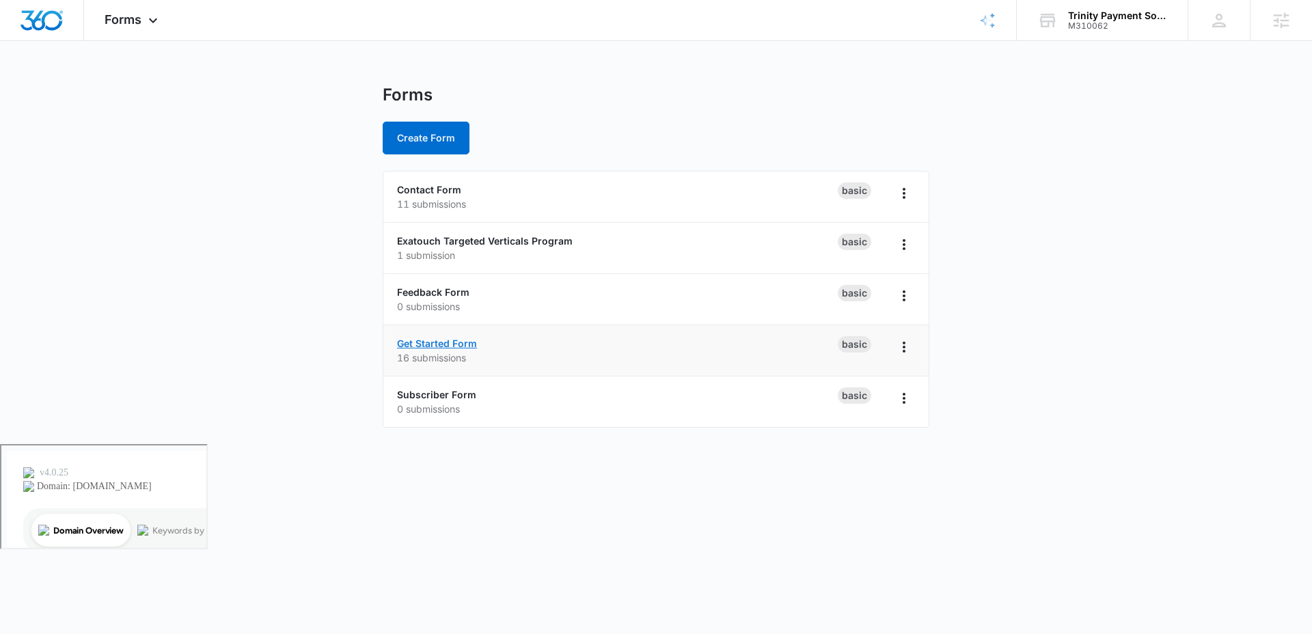
click at [450, 347] on link "Get Started Form" at bounding box center [437, 344] width 80 height 12
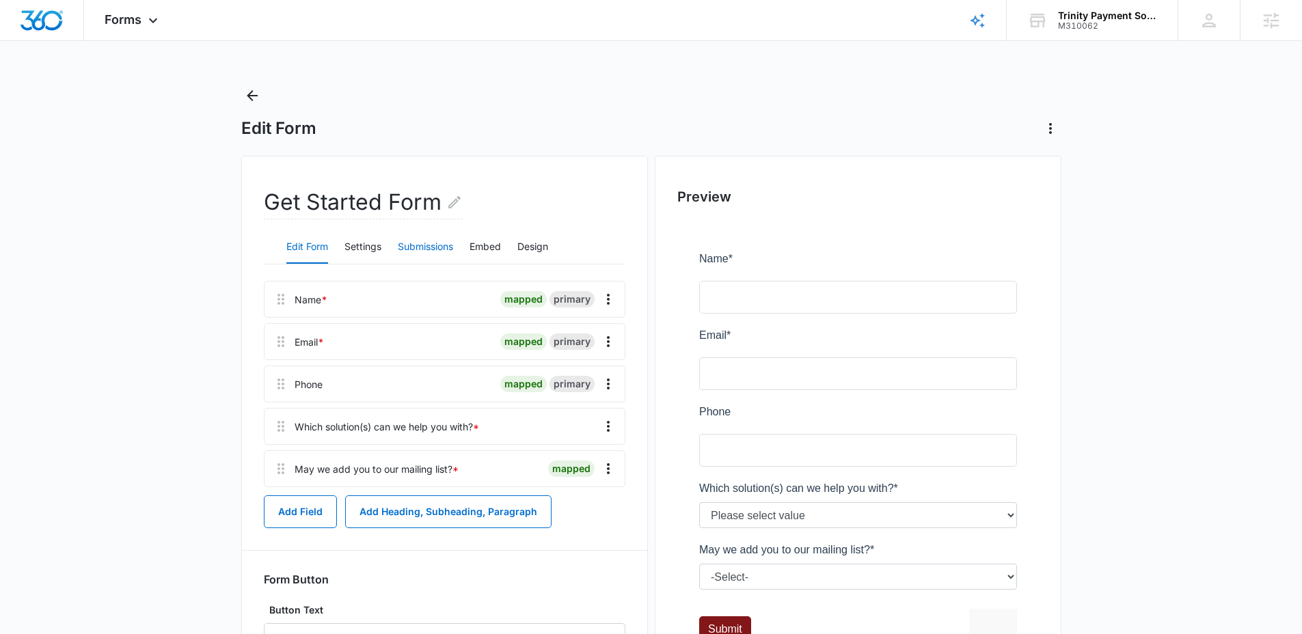
click at [442, 253] on button "Submissions" at bounding box center [425, 247] width 55 height 33
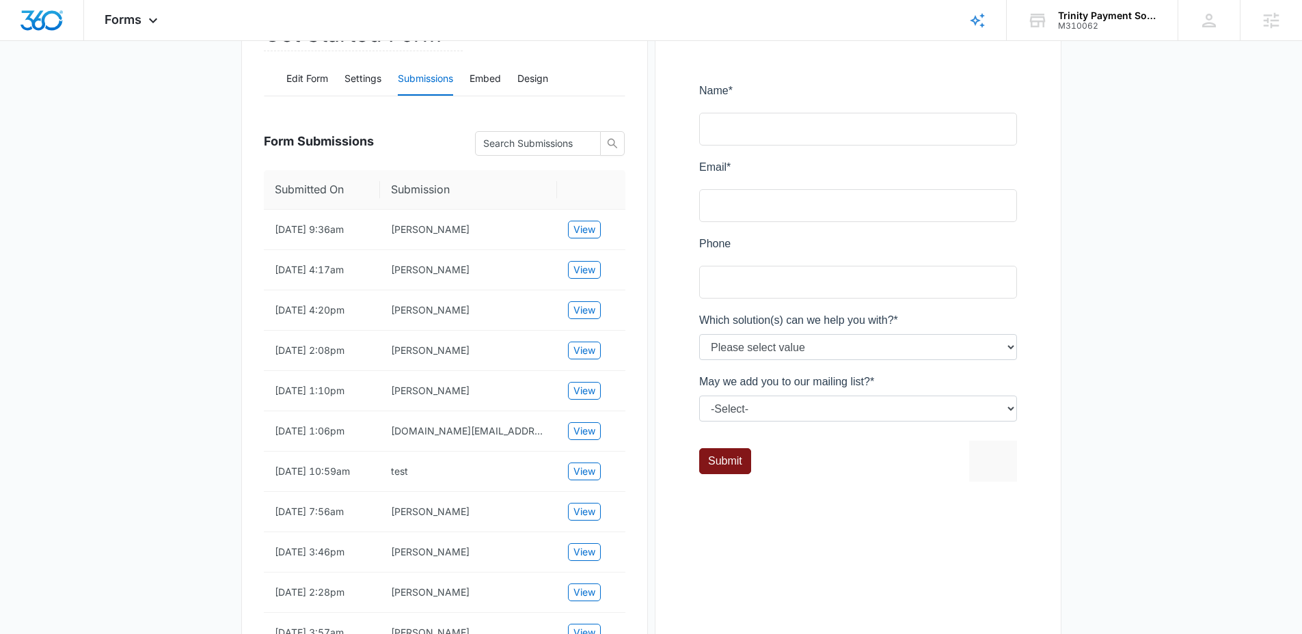
scroll to position [200, 0]
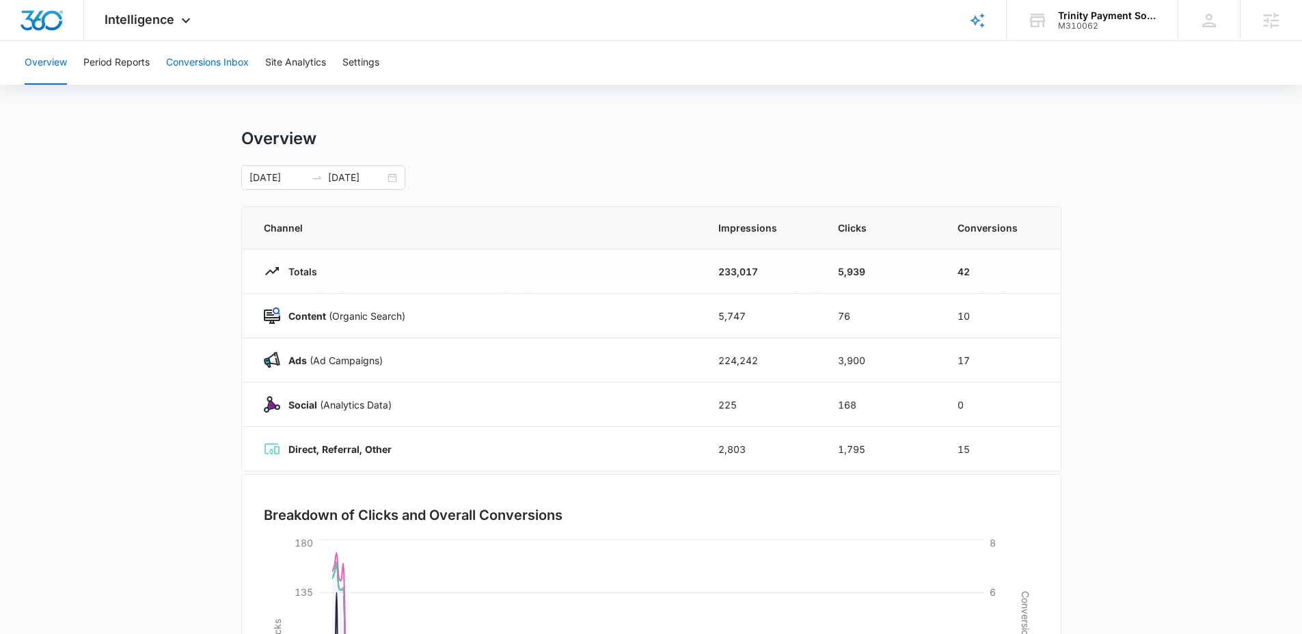
click at [200, 74] on button "Conversions Inbox" at bounding box center [207, 63] width 83 height 44
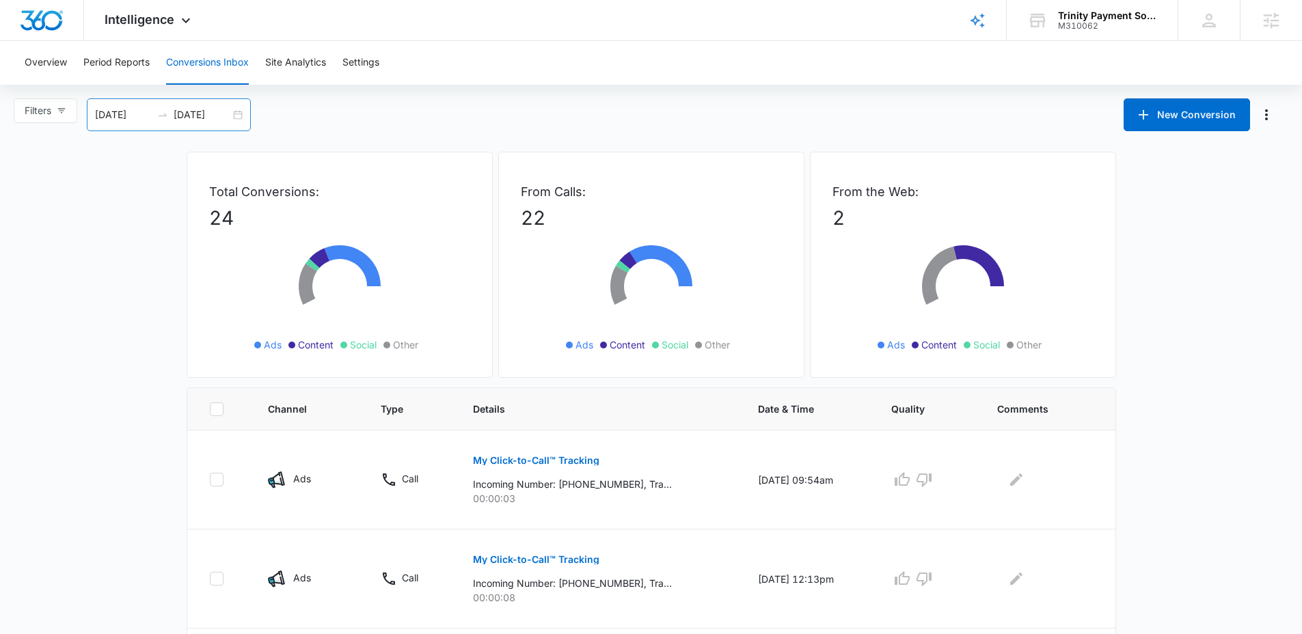
click at [234, 121] on div "[DATE] [DATE]" at bounding box center [169, 114] width 164 height 33
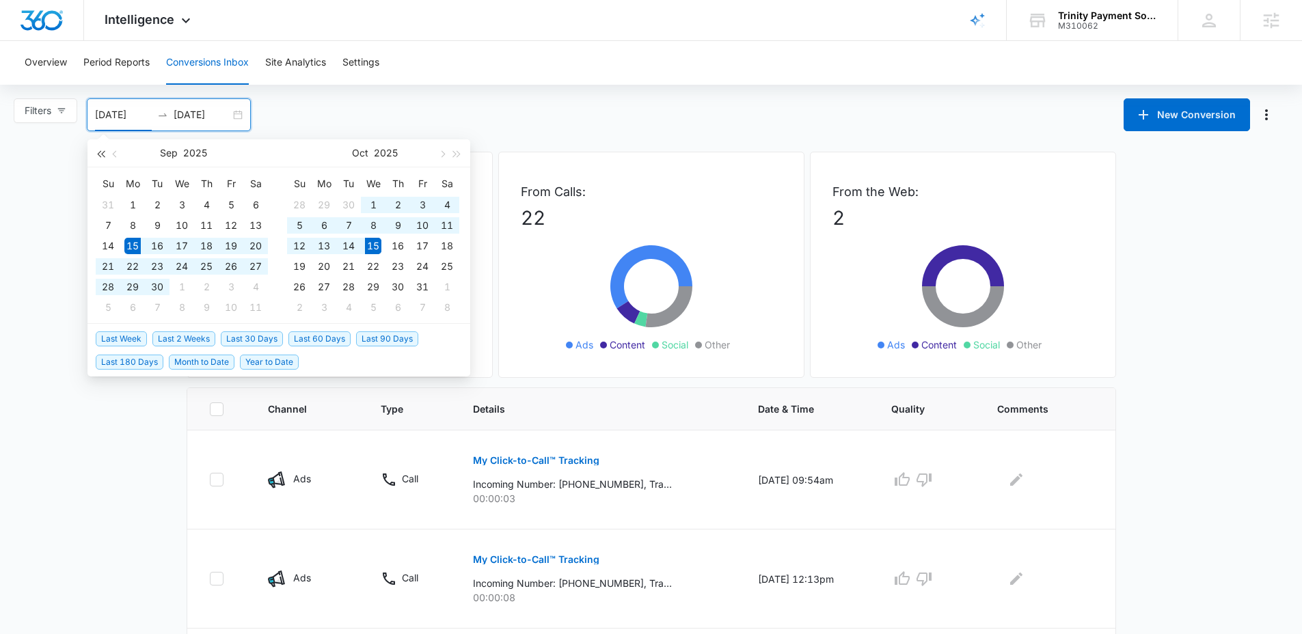
click at [102, 160] on button "button" at bounding box center [100, 152] width 15 height 27
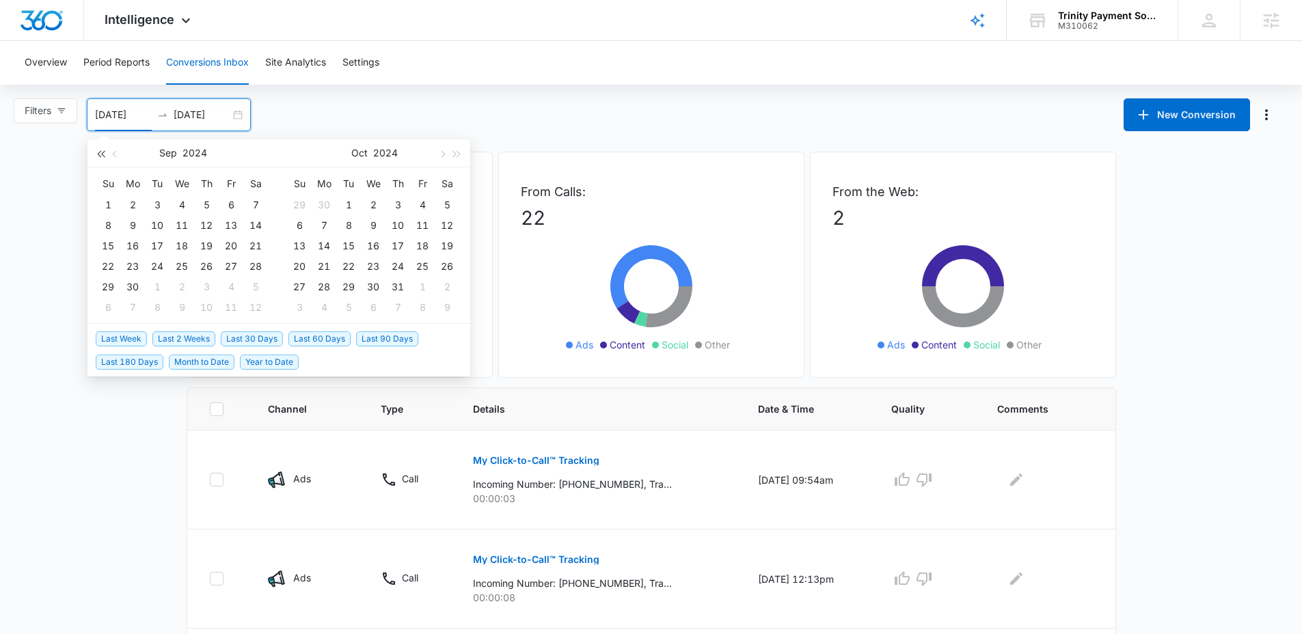
click at [102, 160] on button "button" at bounding box center [100, 152] width 15 height 27
click at [456, 153] on span "button" at bounding box center [457, 153] width 7 height 7
click at [456, 154] on span "button" at bounding box center [457, 153] width 7 height 7
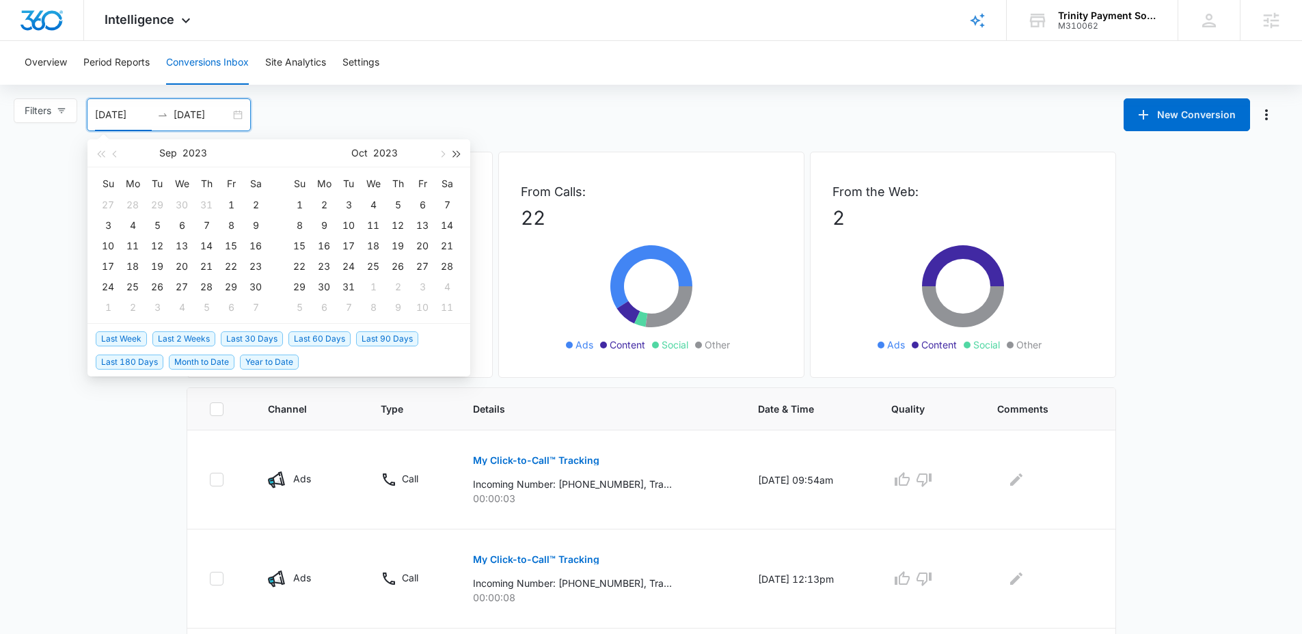
click at [456, 154] on span "button" at bounding box center [457, 153] width 7 height 7
click at [444, 162] on button "button" at bounding box center [441, 152] width 15 height 27
click at [303, 209] on div "1" at bounding box center [299, 205] width 16 height 16
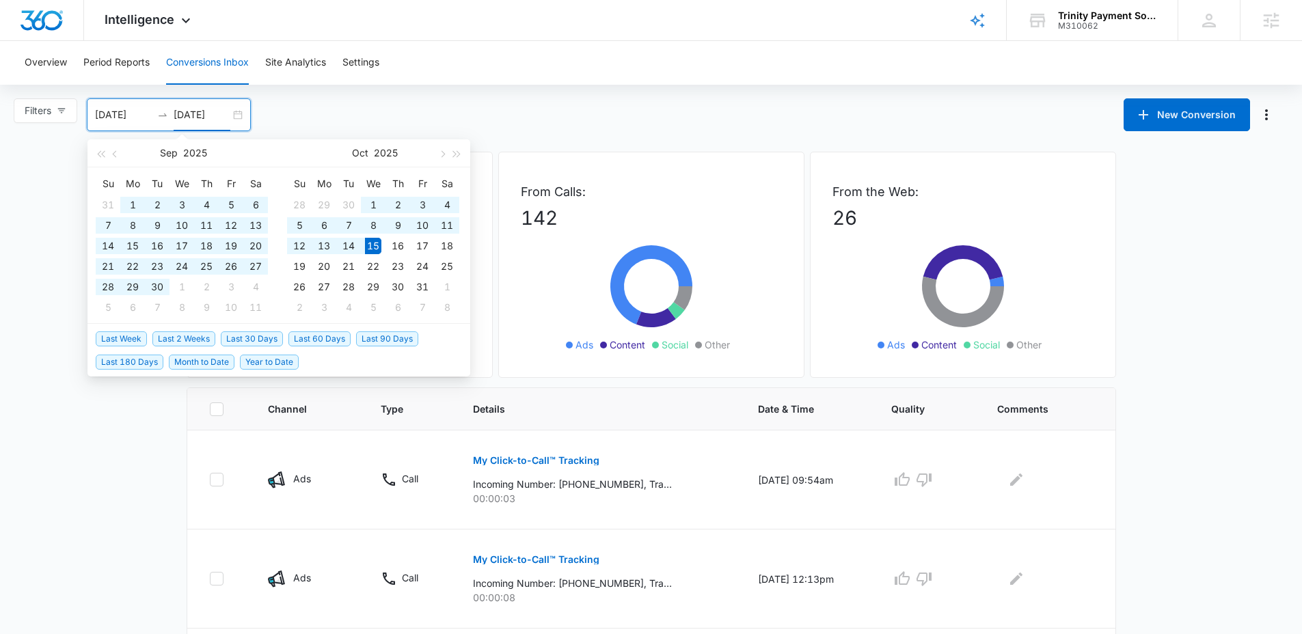
click at [120, 119] on input "[DATE]" at bounding box center [123, 114] width 57 height 15
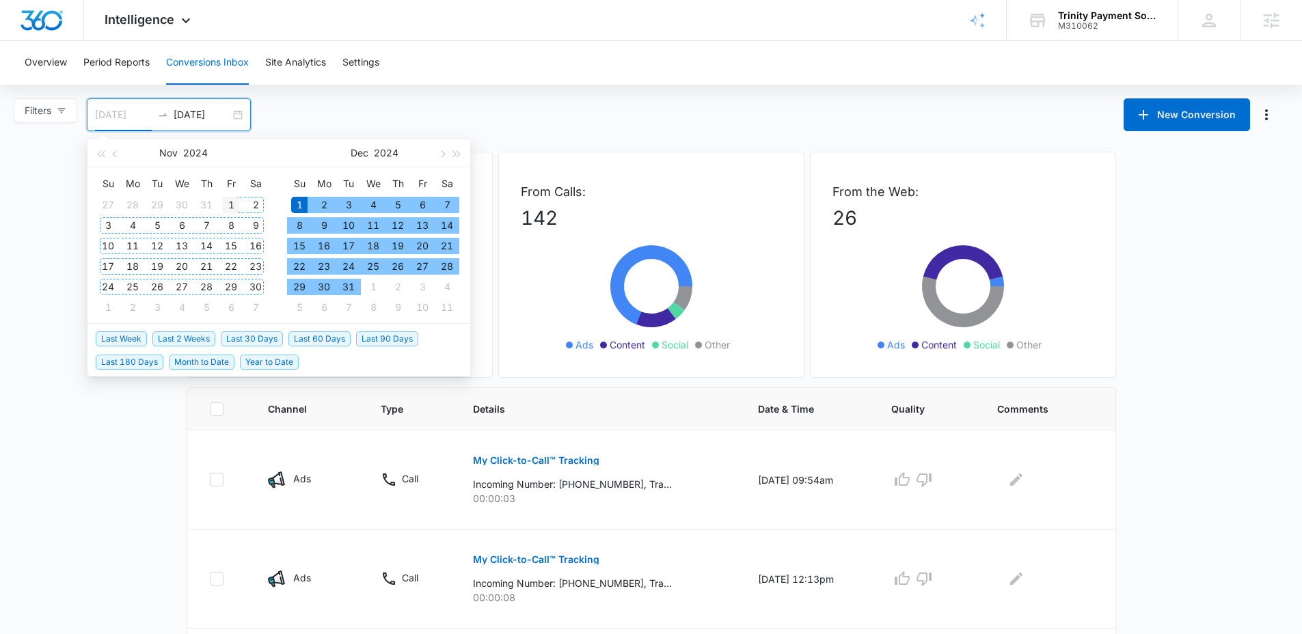
type input "[DATE]"
click at [229, 199] on div "1" at bounding box center [231, 205] width 16 height 16
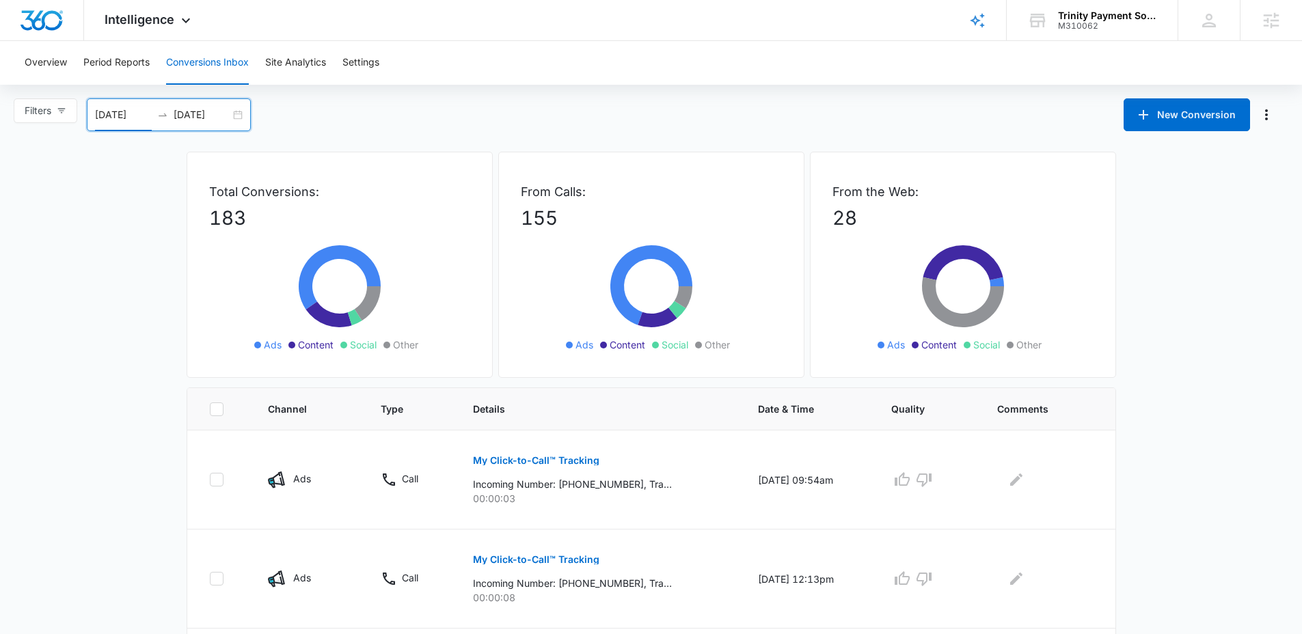
click at [202, 118] on input "[DATE]" at bounding box center [202, 114] width 57 height 15
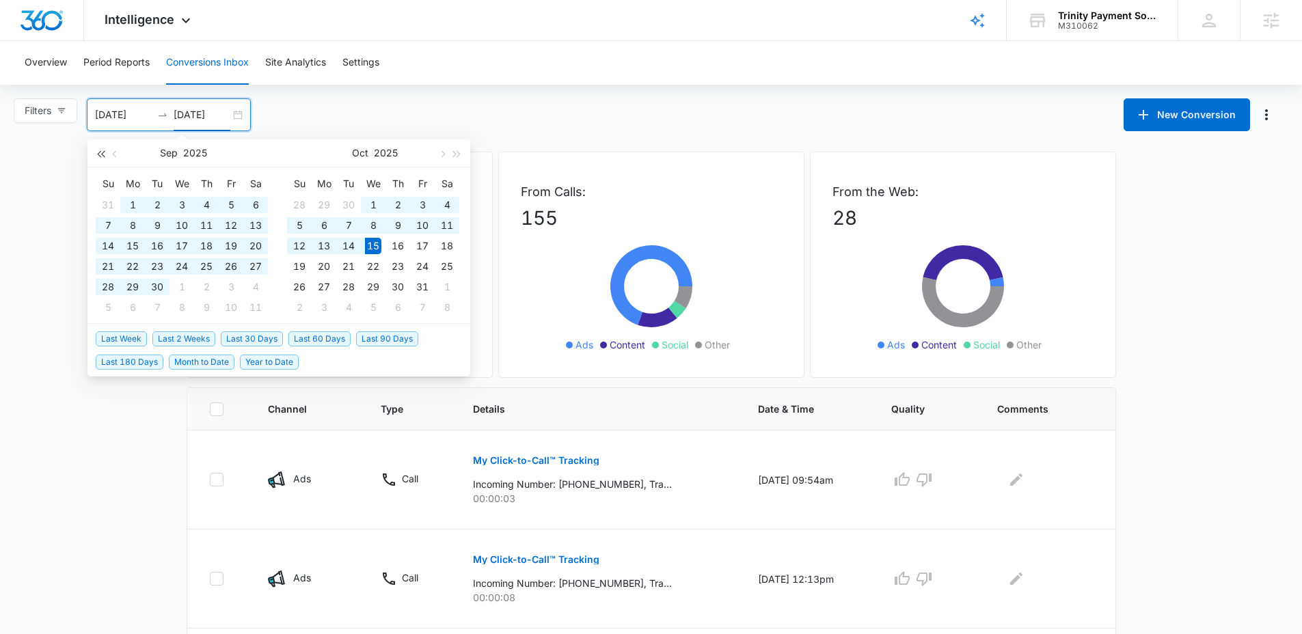
click at [103, 156] on span "button" at bounding box center [100, 153] width 7 height 7
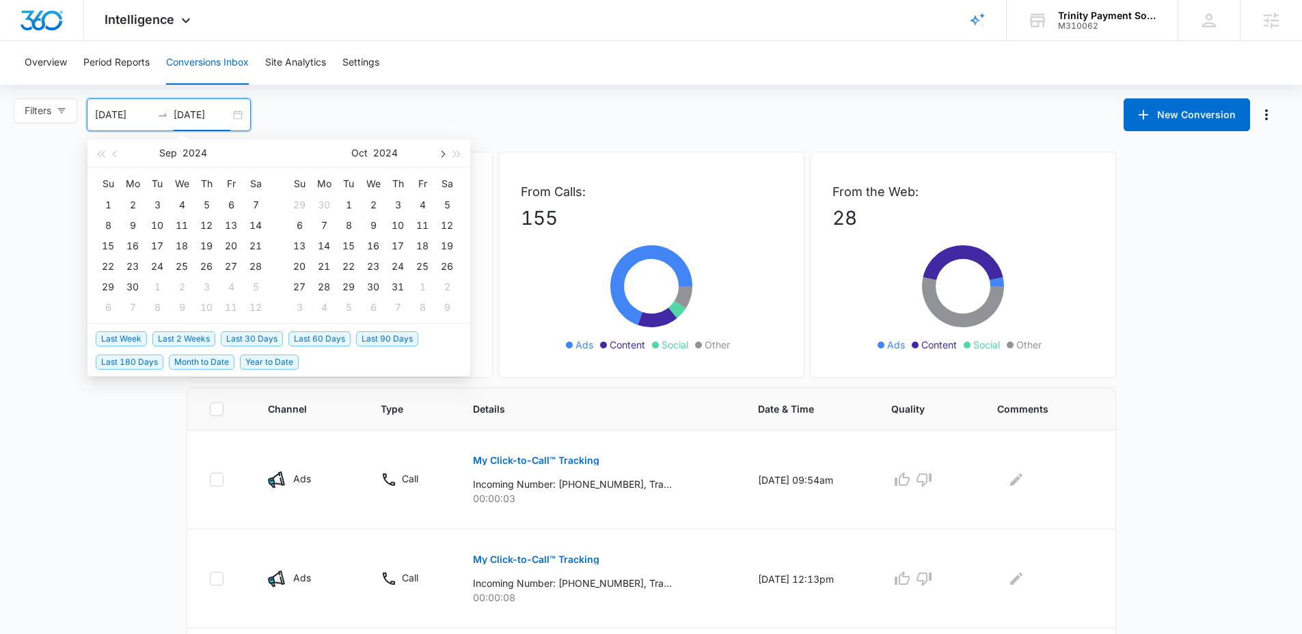
click at [444, 153] on span "button" at bounding box center [441, 153] width 7 height 7
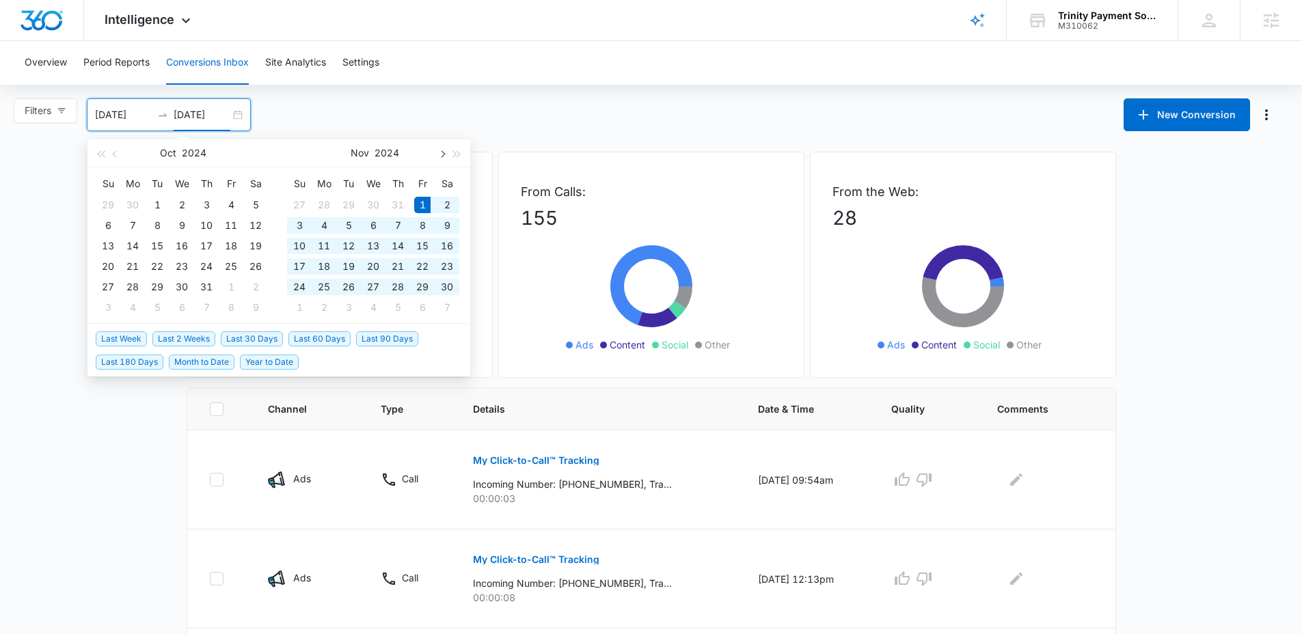
click at [444, 153] on span "button" at bounding box center [441, 153] width 7 height 7
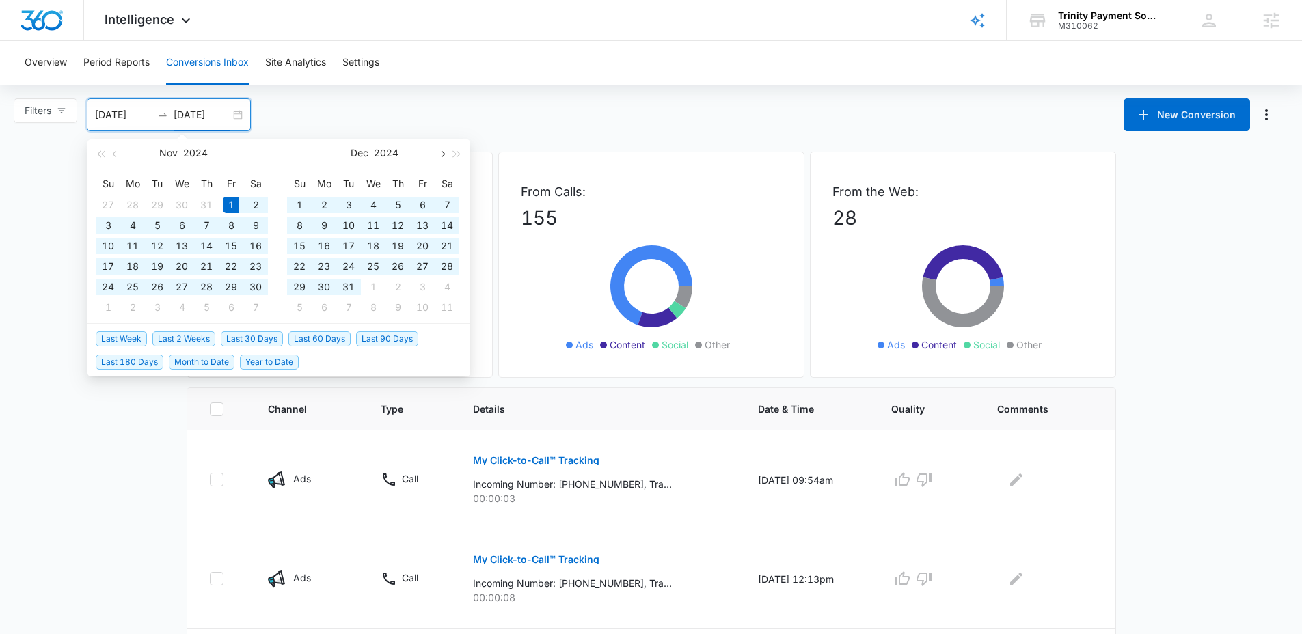
click at [437, 157] on button "button" at bounding box center [441, 152] width 15 height 27
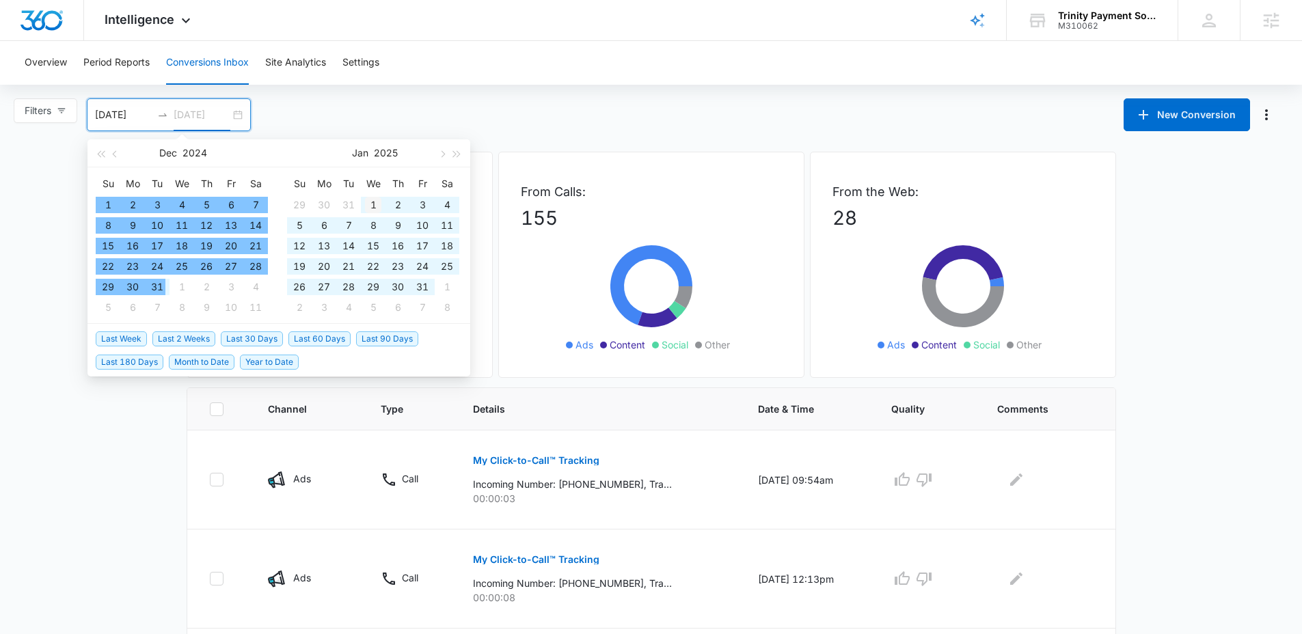
type input "[DATE]"
click at [366, 206] on div "1" at bounding box center [373, 205] width 16 height 16
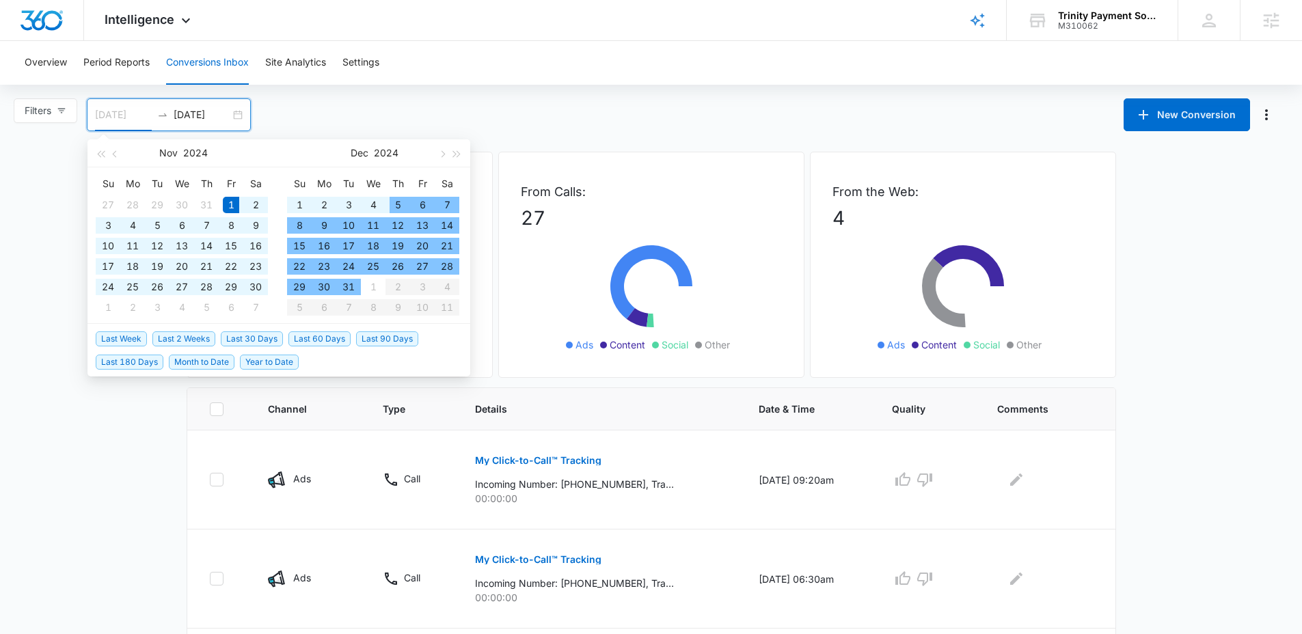
type input "[DATE]"
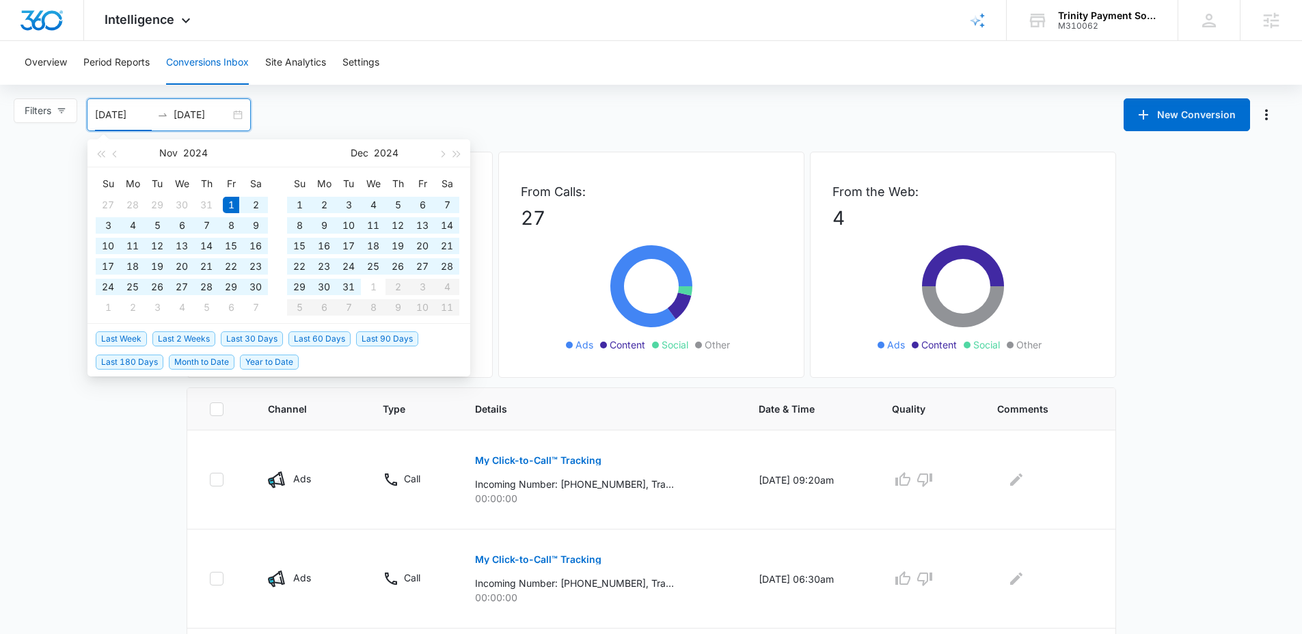
click at [212, 115] on input "[DATE]" at bounding box center [202, 114] width 57 height 15
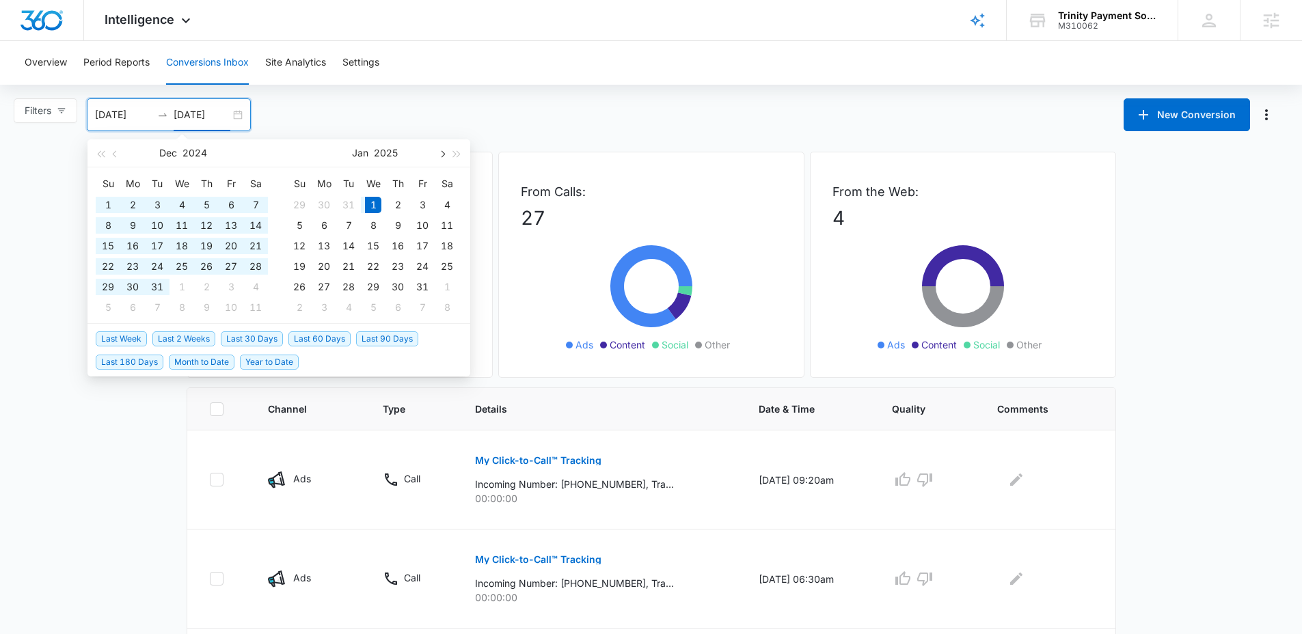
click at [439, 158] on button "button" at bounding box center [441, 152] width 15 height 27
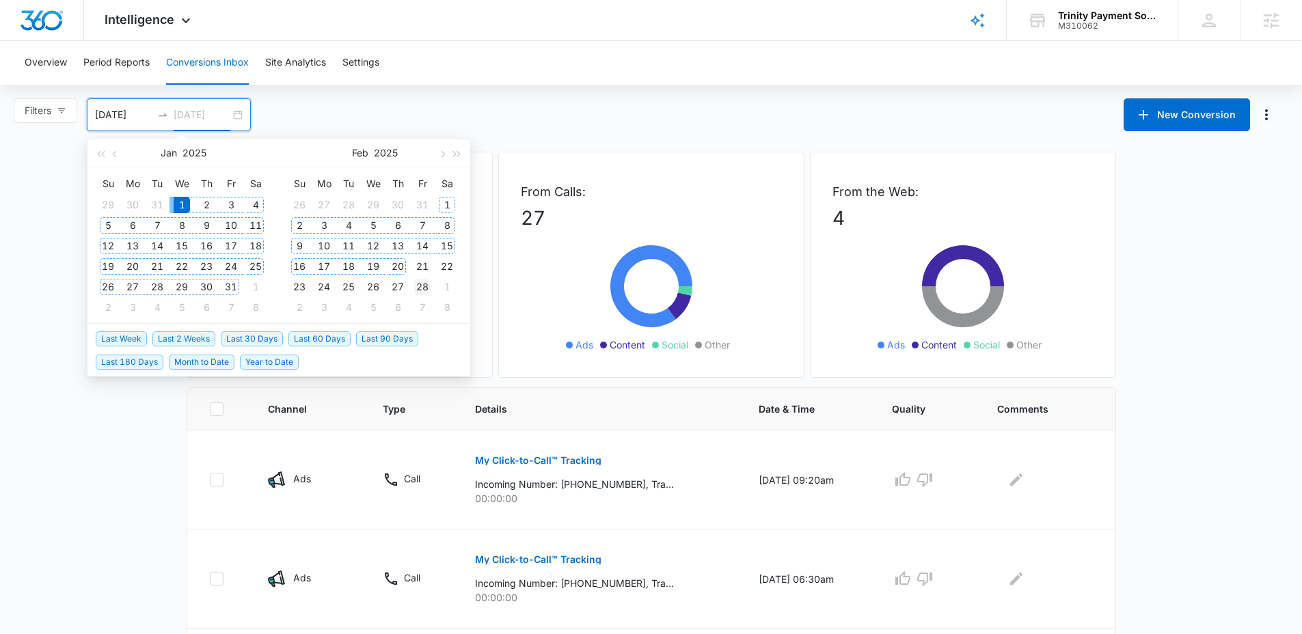
type input "[DATE]"
click at [414, 283] on div "28" at bounding box center [422, 287] width 16 height 16
